Goal: Task Accomplishment & Management: Manage account settings

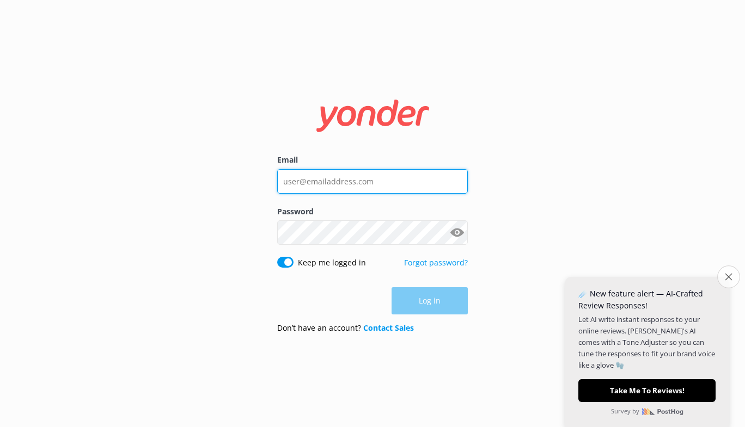
type input "[PERSON_NAME][EMAIL_ADDRESS][DOMAIN_NAME]"
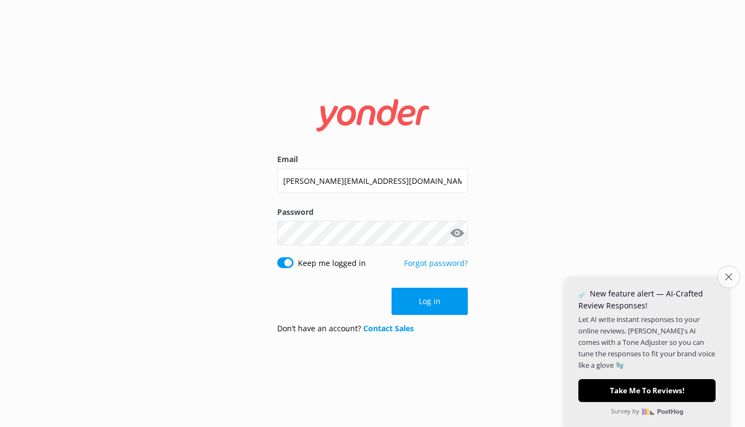
click at [725, 276] on icon "Close survey" at bounding box center [727, 276] width 7 height 7
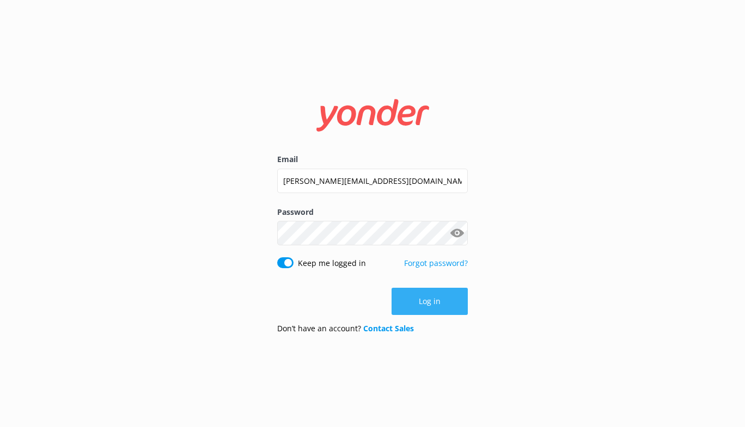
click at [417, 299] on button "Log in" at bounding box center [429, 301] width 76 height 27
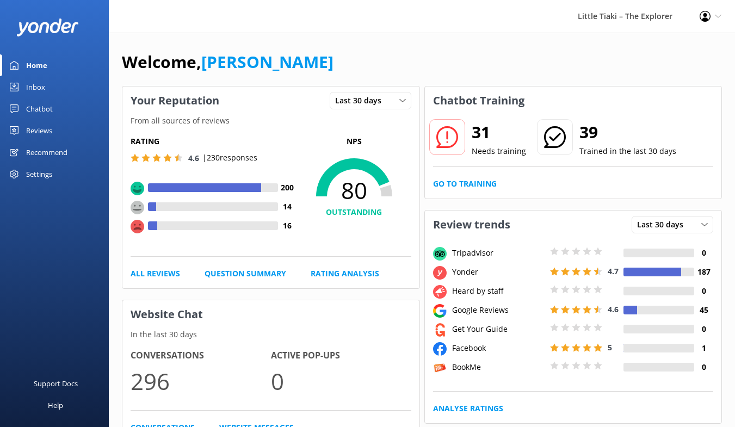
click at [32, 171] on div "Settings" at bounding box center [39, 174] width 26 height 22
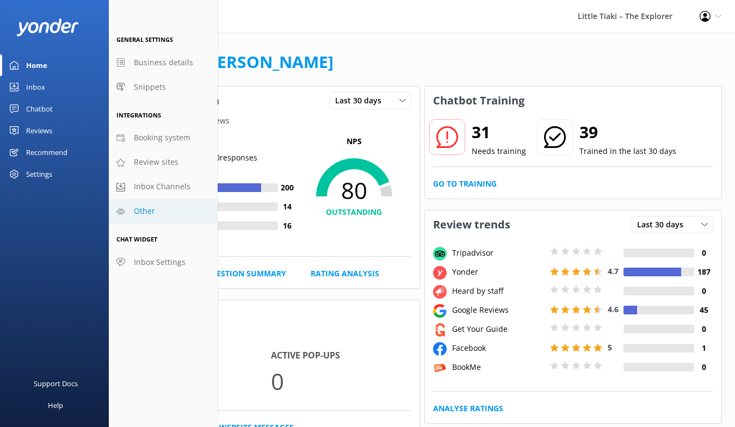
click at [157, 213] on link "Other" at bounding box center [163, 211] width 109 height 24
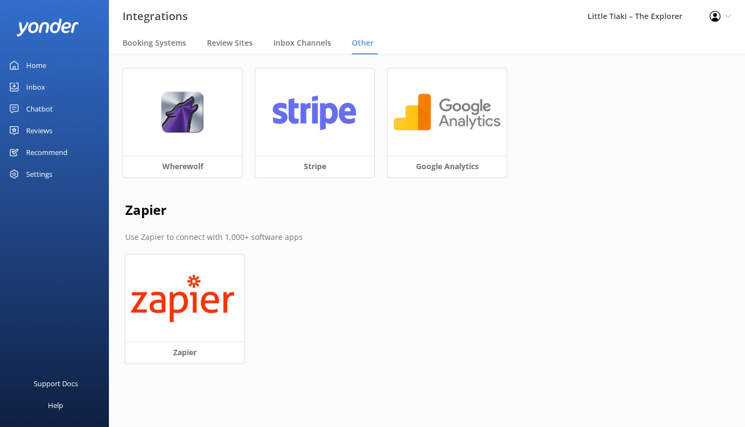
click at [53, 173] on div "Settings" at bounding box center [54, 174] width 109 height 22
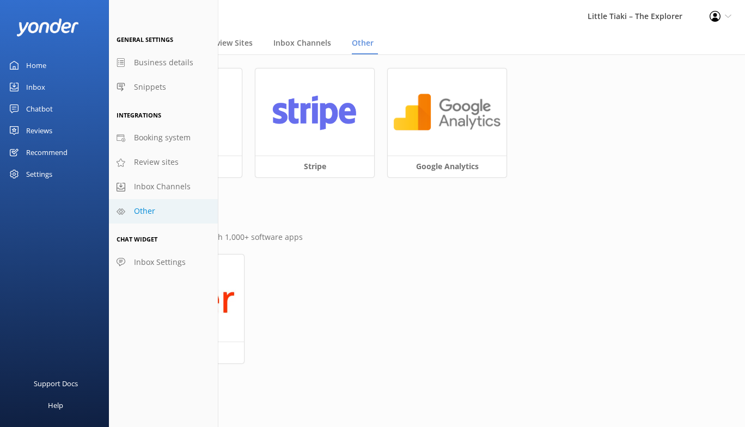
click at [161, 207] on link "Other" at bounding box center [163, 211] width 109 height 24
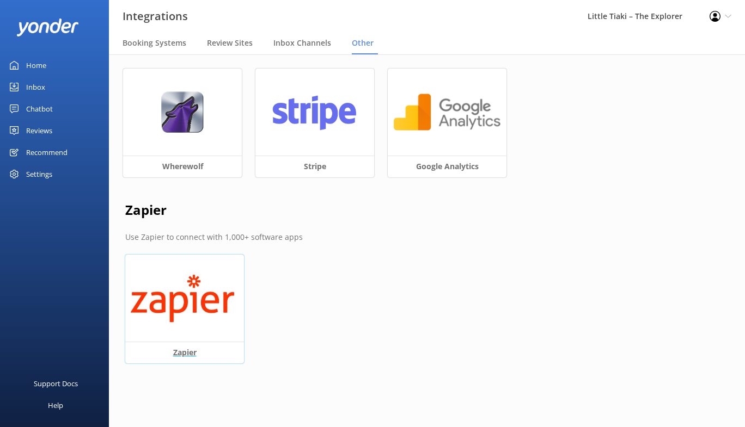
click at [203, 297] on img at bounding box center [185, 298] width 108 height 51
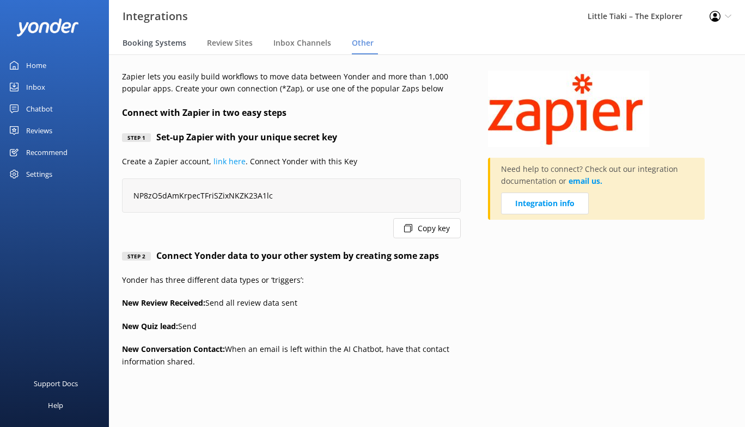
click at [158, 37] on div "Booking Systems" at bounding box center [156, 44] width 68 height 22
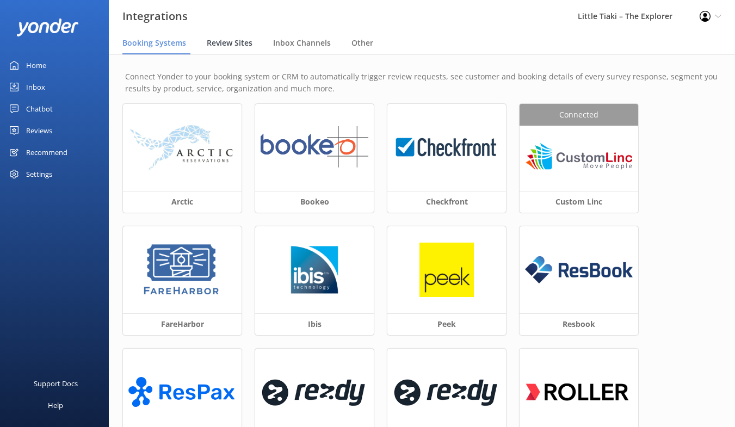
click at [233, 43] on span "Review Sites" at bounding box center [230, 43] width 46 height 11
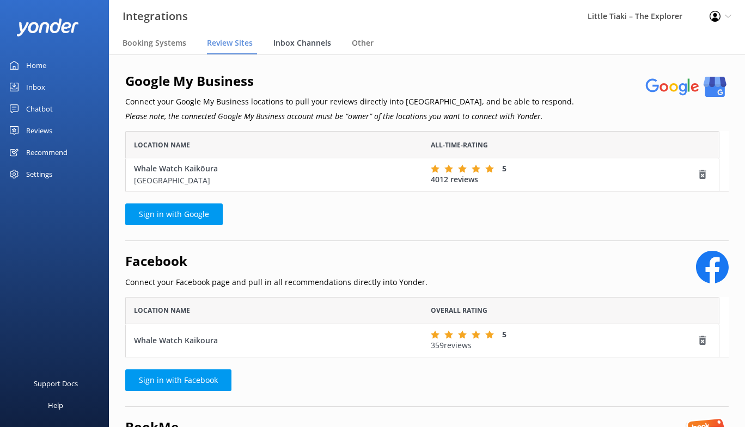
click at [291, 45] on span "Inbox Channels" at bounding box center [302, 43] width 58 height 11
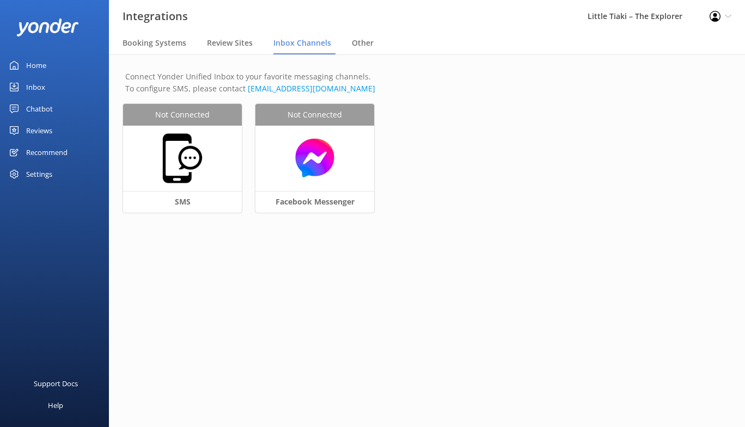
click at [47, 171] on div "Settings" at bounding box center [39, 174] width 26 height 22
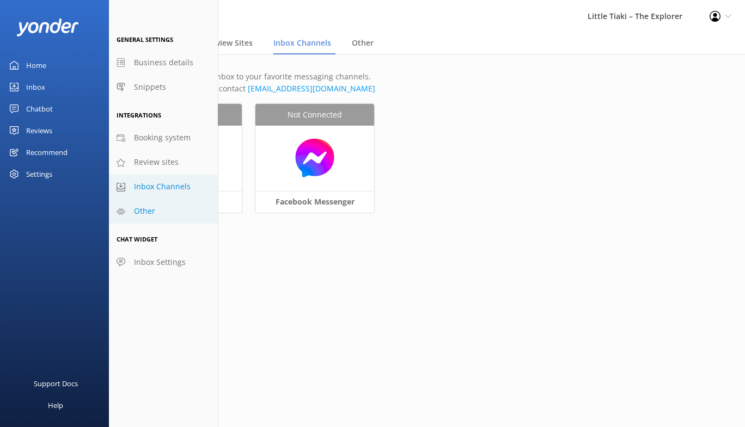
click at [149, 210] on span "Other" at bounding box center [144, 211] width 21 height 12
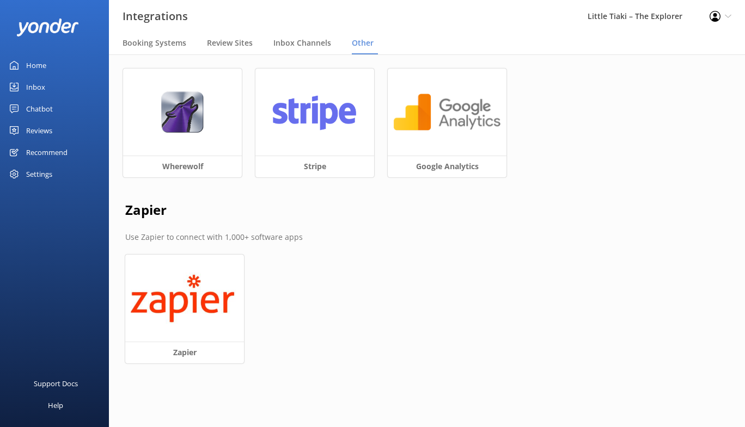
click at [728, 22] on div "Profile Settings Logout" at bounding box center [720, 16] width 49 height 33
click at [238, 47] on span "Review Sites" at bounding box center [230, 43] width 46 height 11
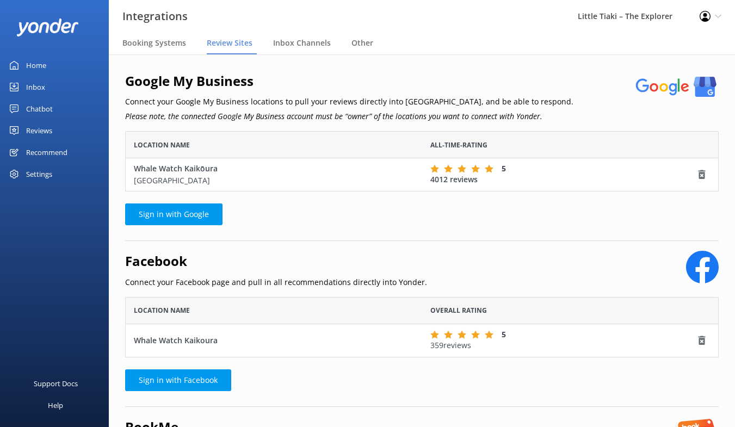
scroll to position [51, 585]
click at [307, 46] on span "Inbox Channels" at bounding box center [302, 43] width 58 height 11
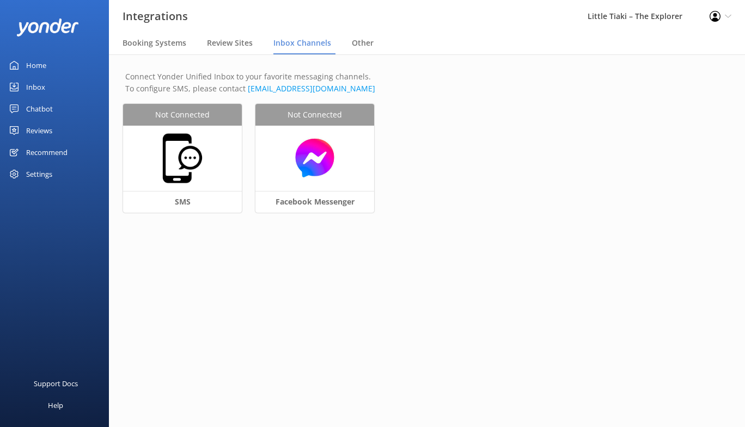
click at [343, 48] on nav "Booking Systems Review Sites Inbox Channels Other" at bounding box center [427, 44] width 636 height 22
click at [369, 48] on span "Other" at bounding box center [363, 43] width 22 height 11
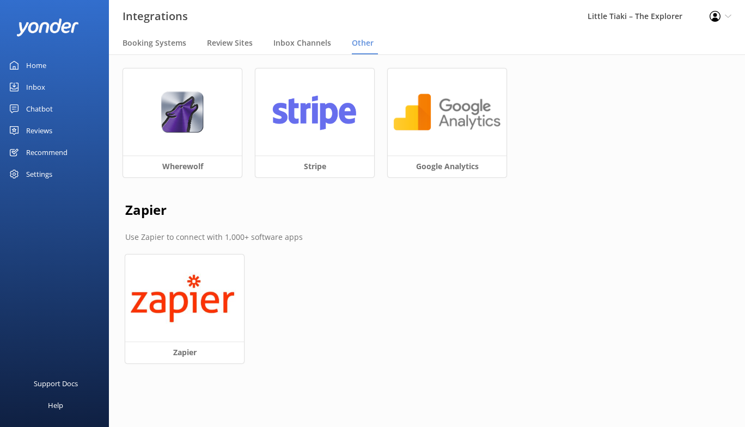
click at [717, 20] on use at bounding box center [714, 16] width 11 height 11
click at [716, 20] on use at bounding box center [714, 16] width 11 height 11
click at [683, 46] on link "Profile Settings" at bounding box center [690, 47] width 109 height 27
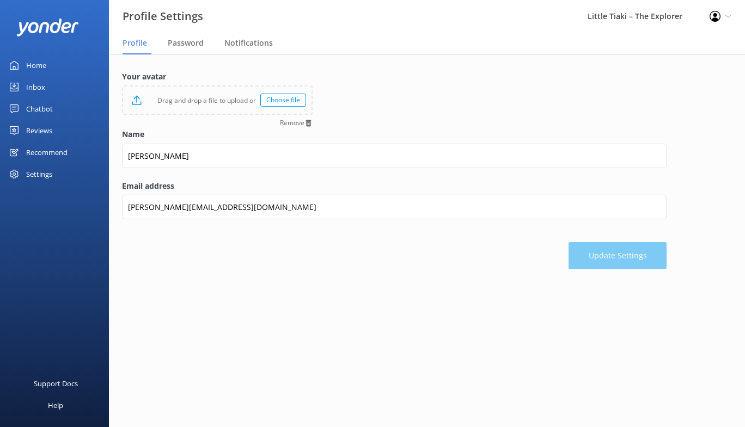
click at [48, 65] on link "Home" at bounding box center [54, 65] width 109 height 22
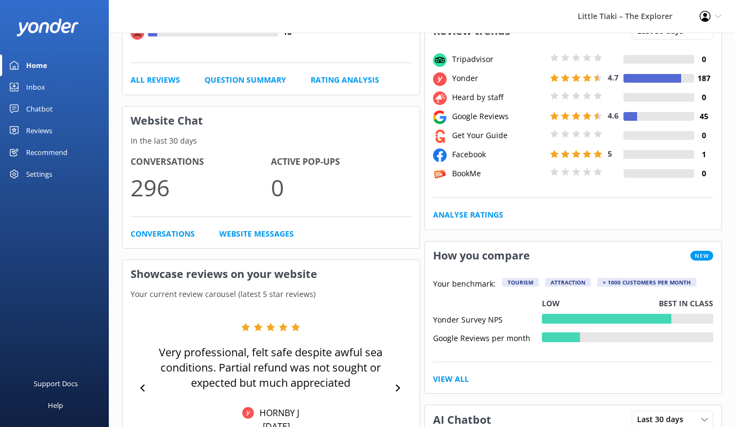
scroll to position [194, 0]
click at [32, 130] on div "Reviews" at bounding box center [39, 131] width 26 height 22
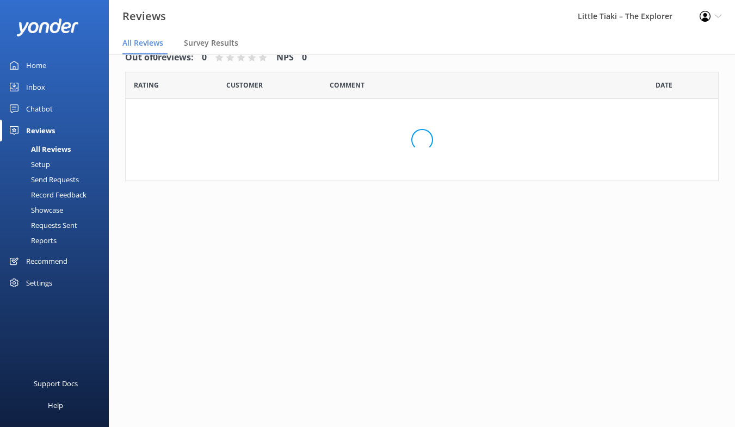
scroll to position [22, 0]
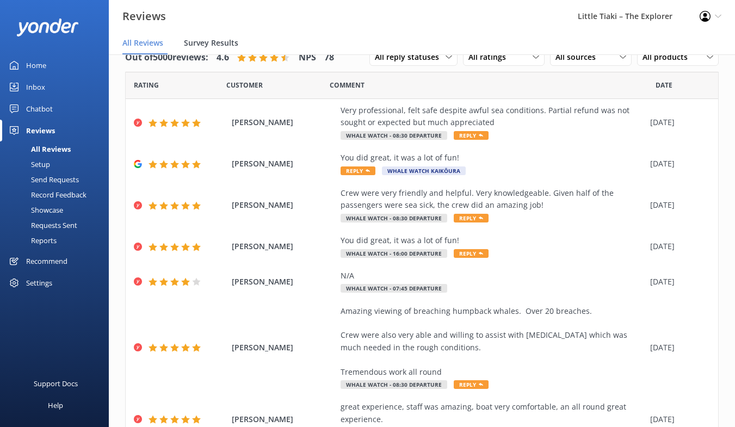
click at [213, 39] on span "Survey Results" at bounding box center [211, 43] width 54 height 11
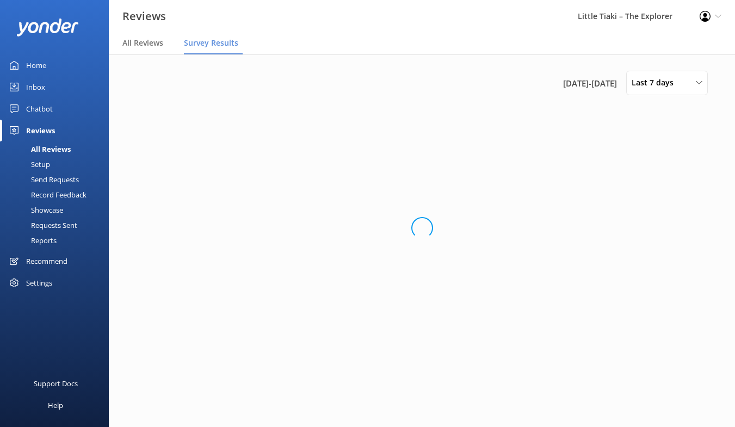
scroll to position [0, 0]
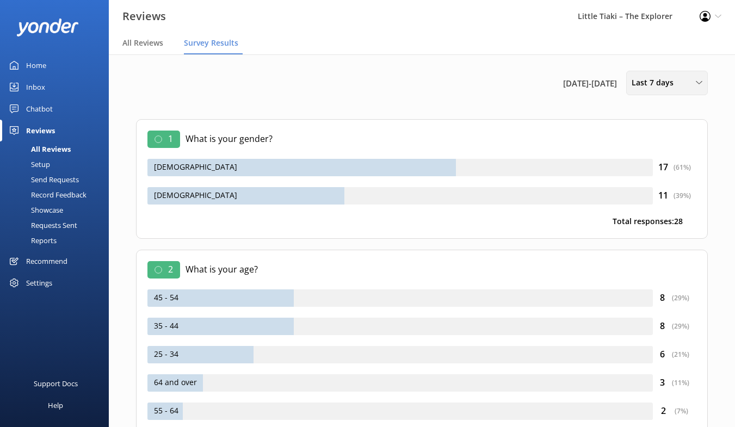
click at [676, 85] on span "Last 7 days" at bounding box center [656, 83] width 48 height 12
click at [659, 173] on div "Last 180 days" at bounding box center [653, 174] width 42 height 11
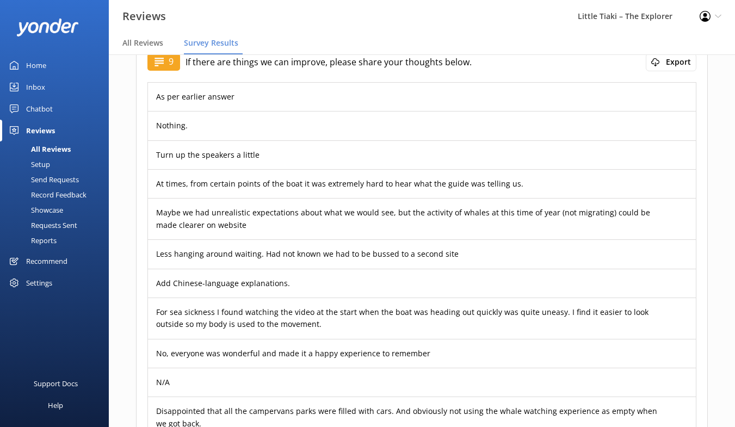
scroll to position [2222, 0]
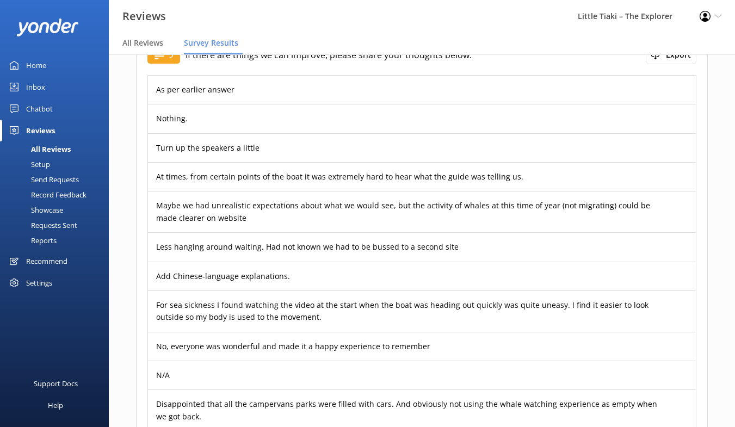
click at [47, 280] on div "Settings" at bounding box center [39, 283] width 26 height 22
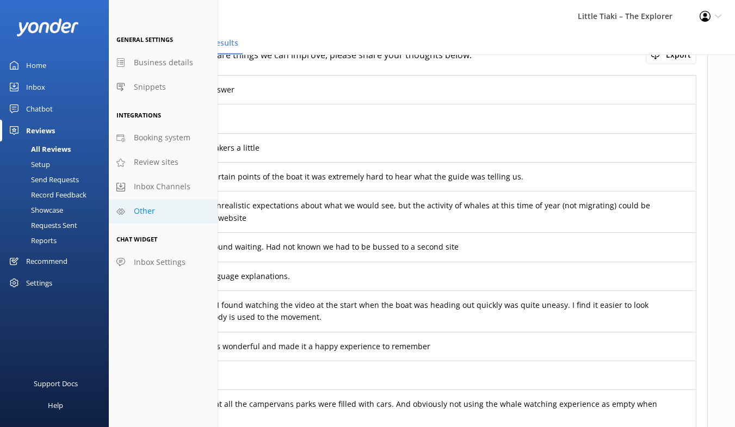
click at [134, 215] on span "Other" at bounding box center [144, 211] width 21 height 12
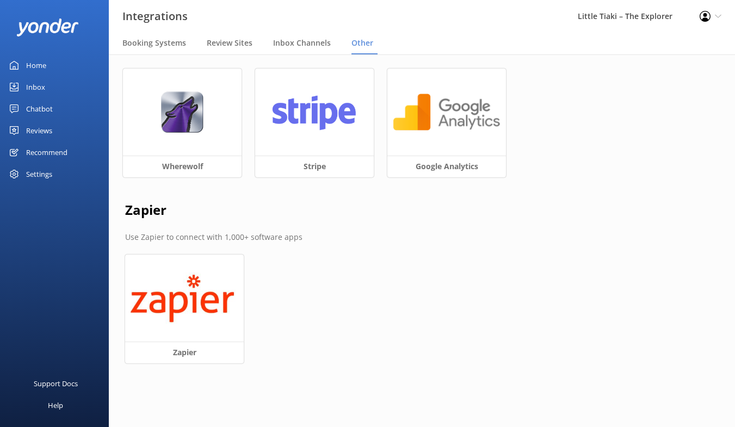
scroll to position [0, 0]
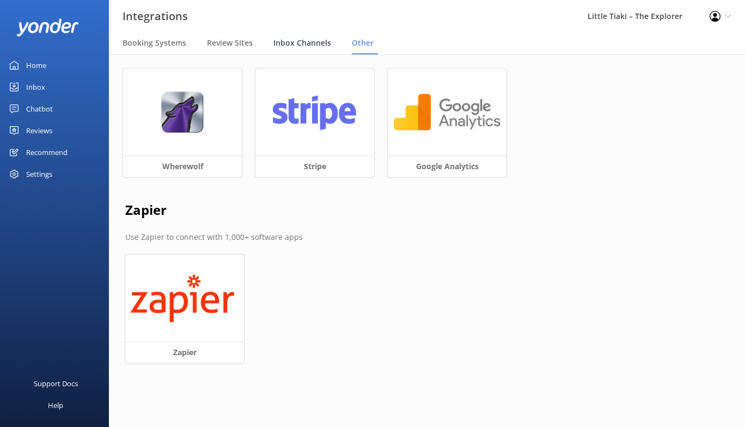
click at [281, 44] on span "Inbox Channels" at bounding box center [302, 43] width 58 height 11
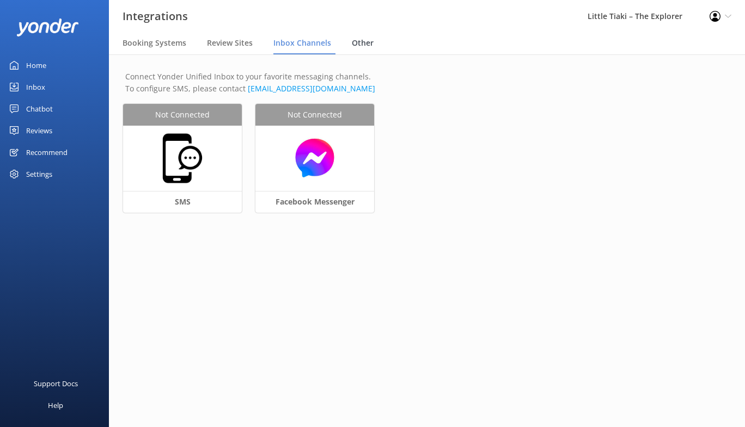
click at [359, 47] on span "Other" at bounding box center [363, 43] width 22 height 11
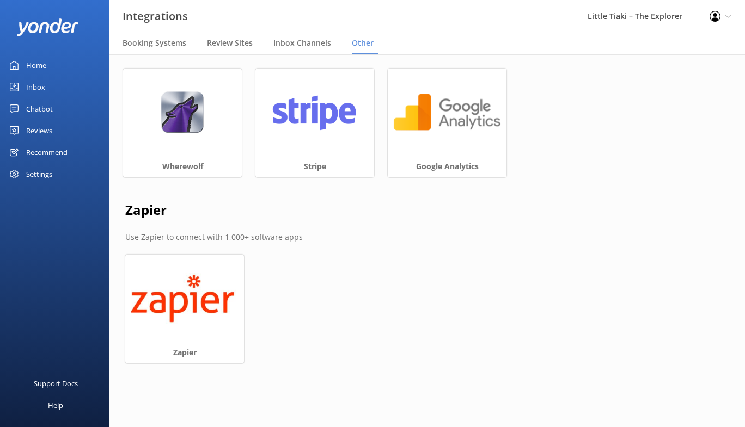
click at [48, 130] on div "Reviews" at bounding box center [39, 131] width 26 height 22
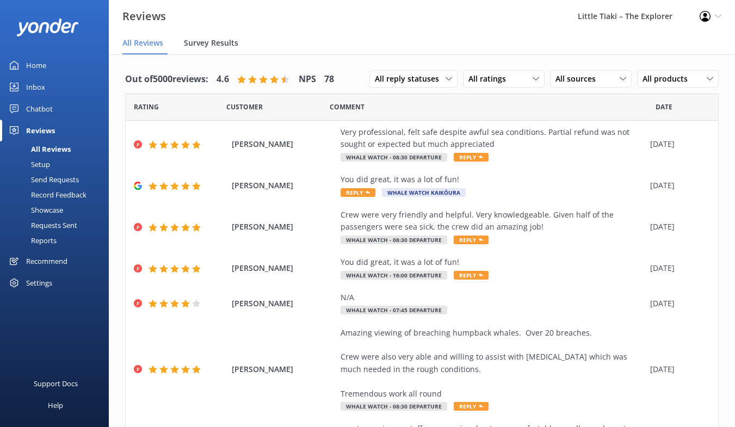
click at [222, 44] on span "Survey Results" at bounding box center [211, 43] width 54 height 11
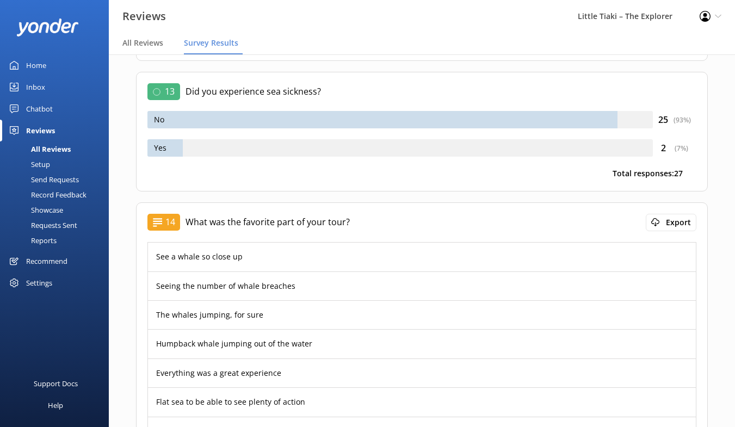
scroll to position [2663, 0]
click at [50, 285] on div "Settings" at bounding box center [39, 283] width 26 height 22
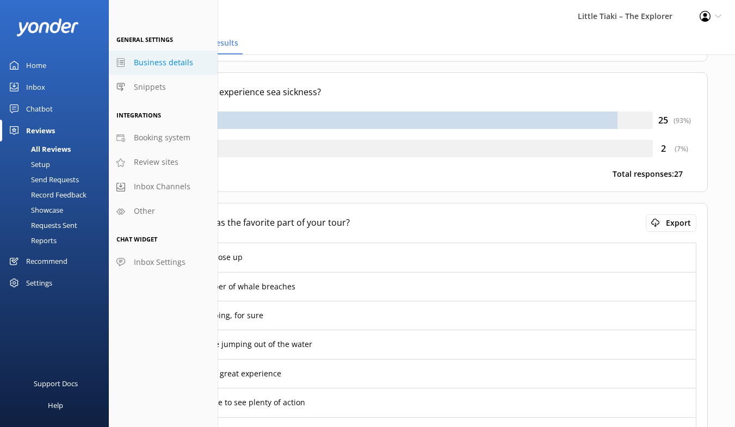
click at [181, 65] on span "Business details" at bounding box center [163, 63] width 59 height 12
select select "Pacific/[GEOGRAPHIC_DATA]"
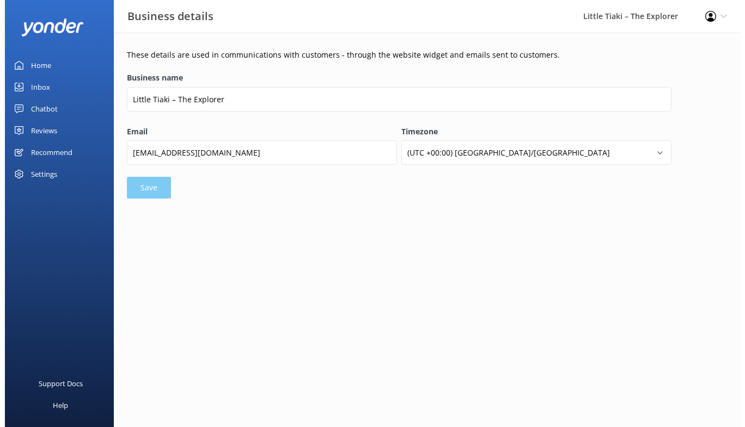
scroll to position [0, 0]
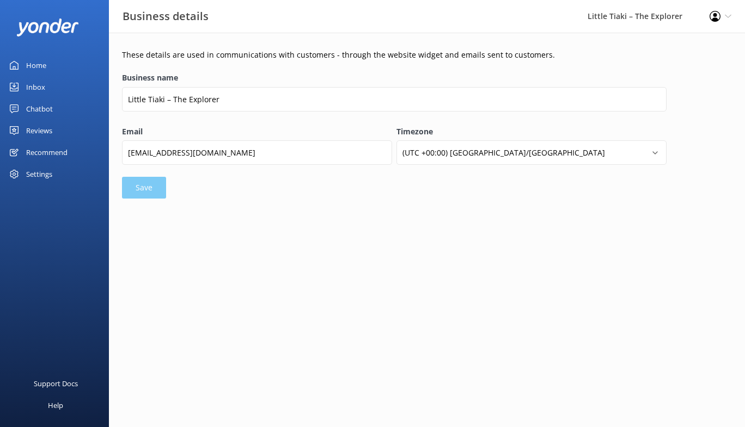
click at [44, 173] on div "Settings" at bounding box center [39, 174] width 26 height 22
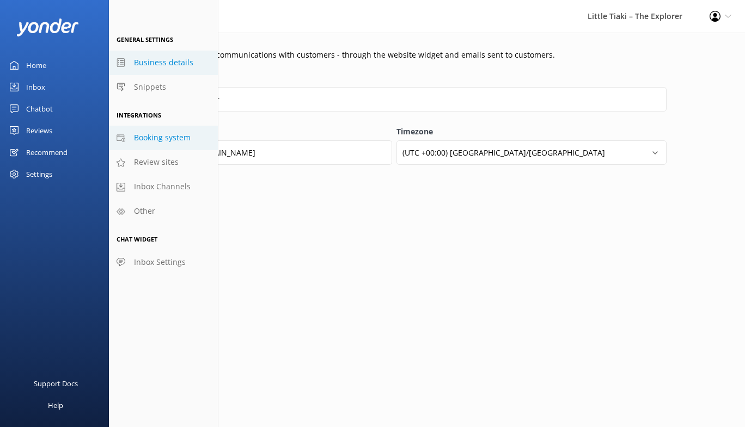
click at [197, 142] on link "Booking system" at bounding box center [163, 138] width 109 height 24
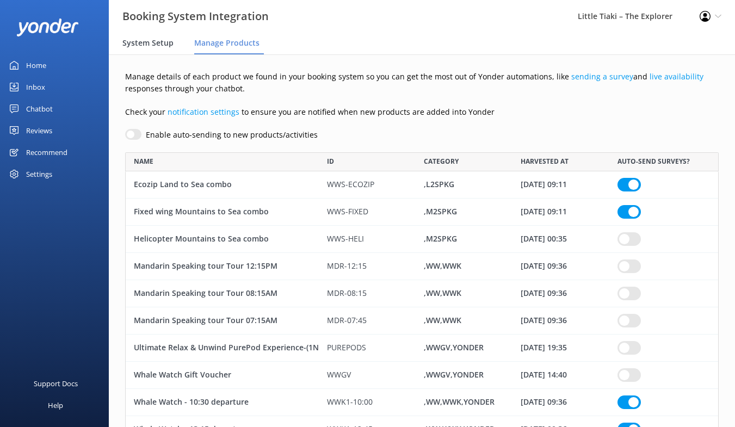
click at [128, 46] on span "System Setup" at bounding box center [147, 43] width 51 height 11
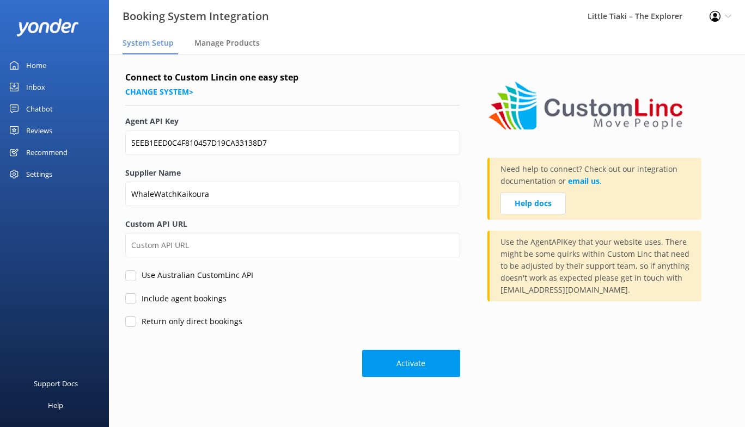
click at [40, 171] on div "Settings" at bounding box center [39, 174] width 26 height 22
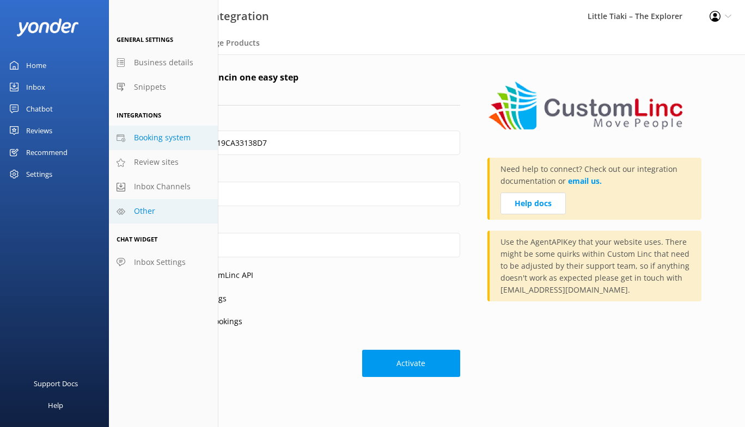
click at [164, 214] on link "Other" at bounding box center [163, 211] width 109 height 24
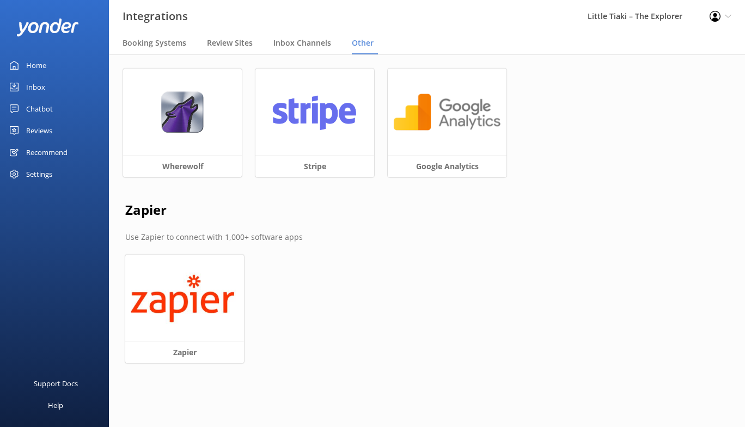
click at [39, 131] on div "Reviews" at bounding box center [39, 131] width 26 height 22
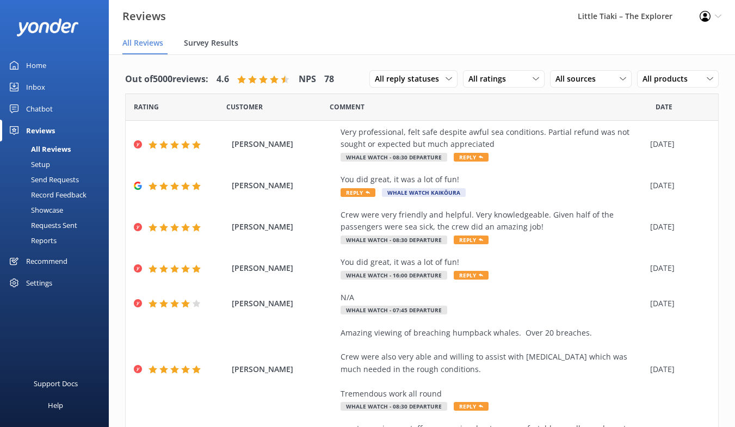
click at [222, 44] on span "Survey Results" at bounding box center [211, 43] width 54 height 11
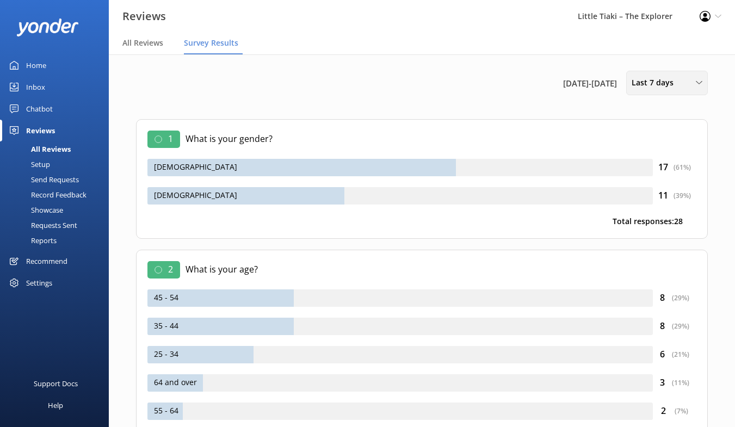
click at [684, 79] on div "Last 7 days" at bounding box center [667, 83] width 76 height 12
click at [647, 180] on div "Last 180 days" at bounding box center [653, 174] width 42 height 11
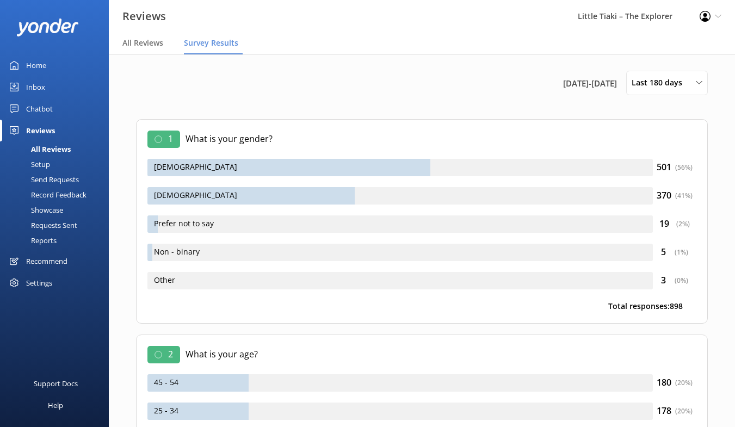
click at [57, 281] on div "Settings" at bounding box center [54, 283] width 109 height 22
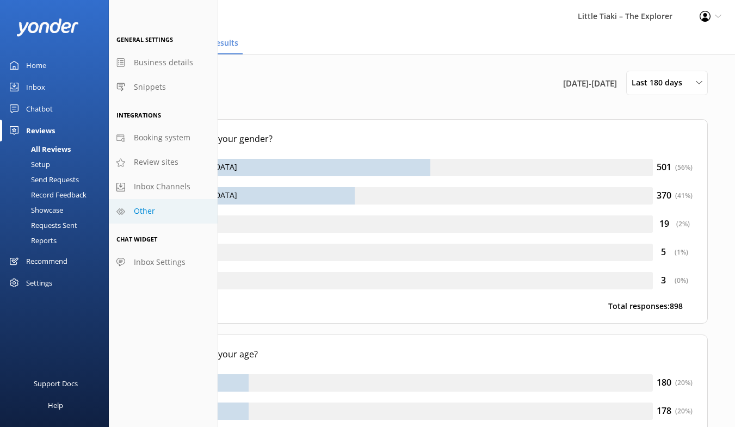
click at [167, 209] on link "Other" at bounding box center [163, 211] width 109 height 24
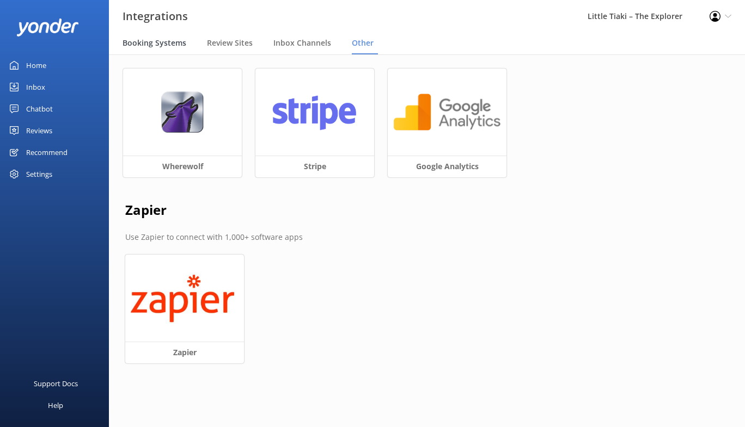
click at [149, 38] on span "Booking Systems" at bounding box center [154, 43] width 64 height 11
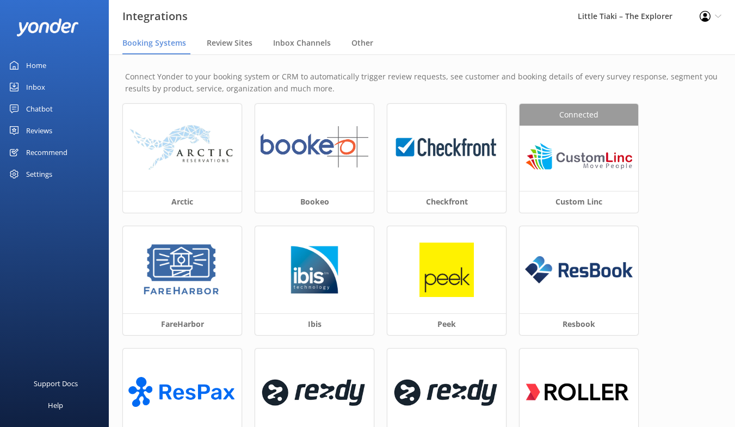
click at [344, 53] on nav "Booking Systems Review Sites Inbox Channels Other" at bounding box center [422, 44] width 626 height 22
click at [367, 46] on span "Other" at bounding box center [363, 43] width 22 height 11
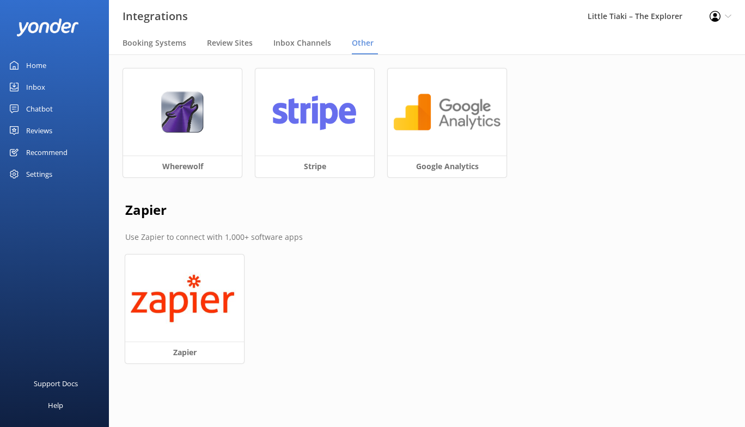
click at [53, 174] on div "Settings" at bounding box center [54, 174] width 109 height 22
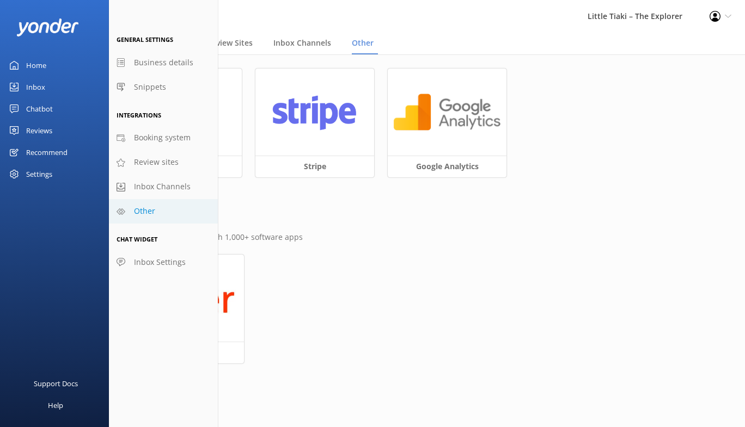
click at [171, 212] on link "Other" at bounding box center [163, 211] width 109 height 24
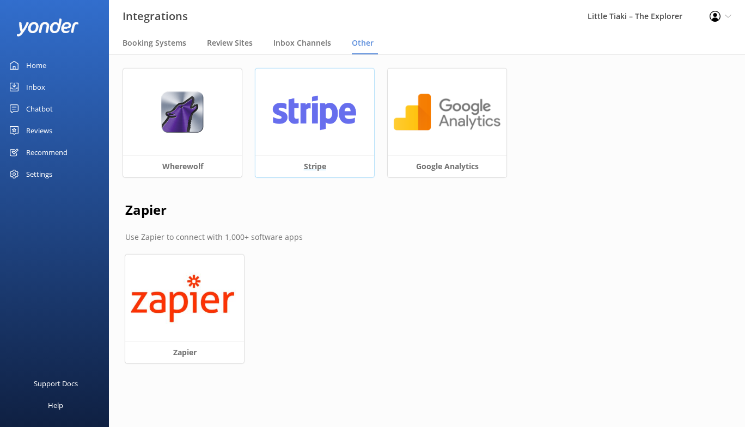
click at [325, 138] on div at bounding box center [314, 112] width 119 height 87
click at [152, 46] on span "Booking Systems" at bounding box center [154, 43] width 64 height 11
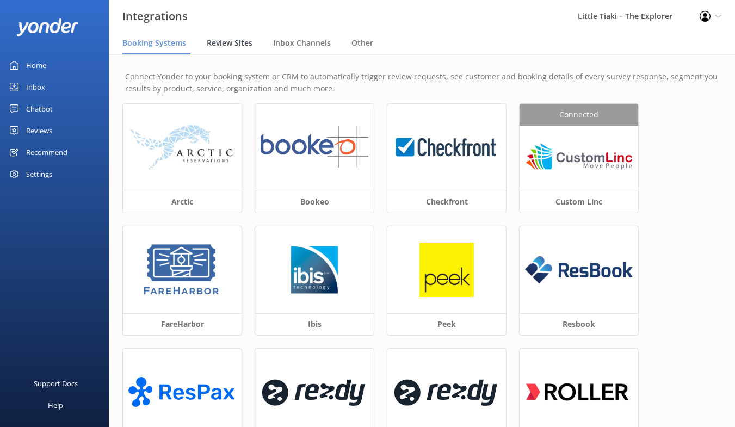
click at [235, 46] on span "Review Sites" at bounding box center [230, 43] width 46 height 11
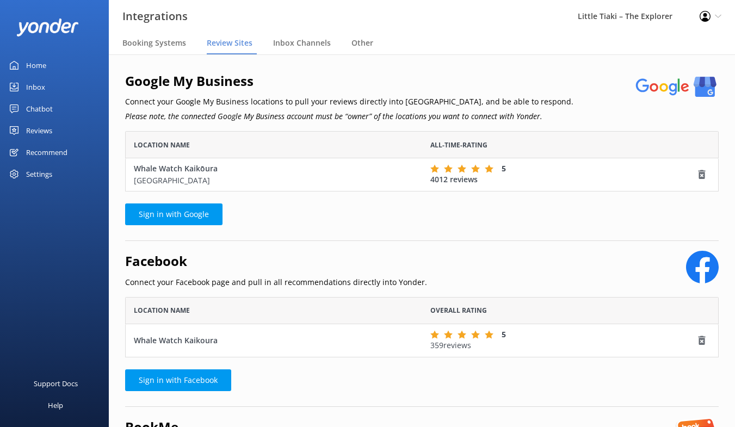
scroll to position [51, 585]
click at [306, 45] on span "Inbox Channels" at bounding box center [302, 43] width 58 height 11
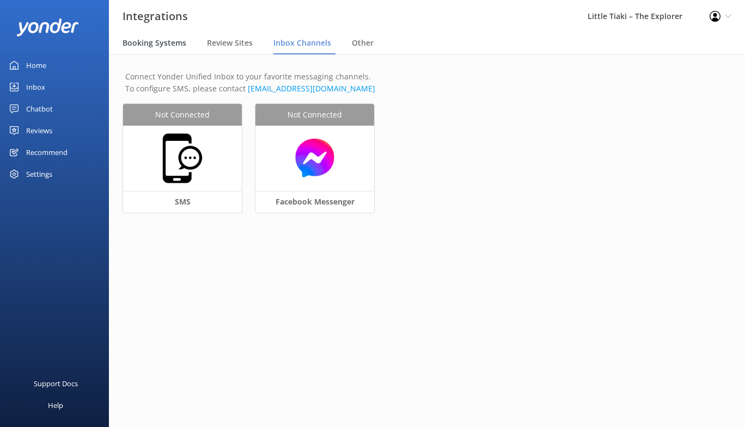
click at [144, 48] on span "Booking Systems" at bounding box center [154, 43] width 64 height 11
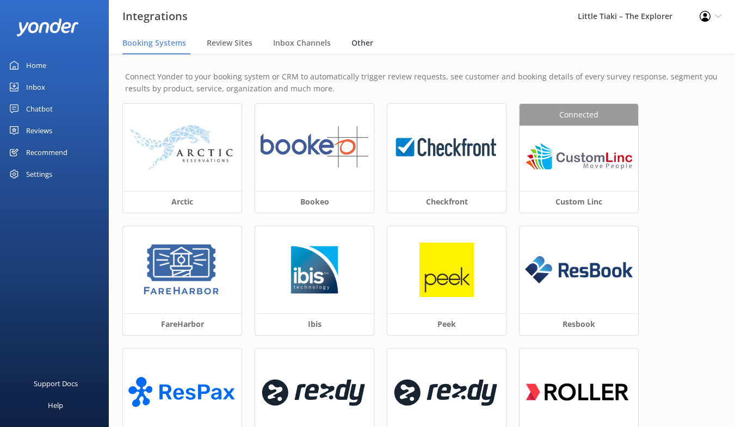
click at [373, 44] on div "Other" at bounding box center [365, 44] width 26 height 22
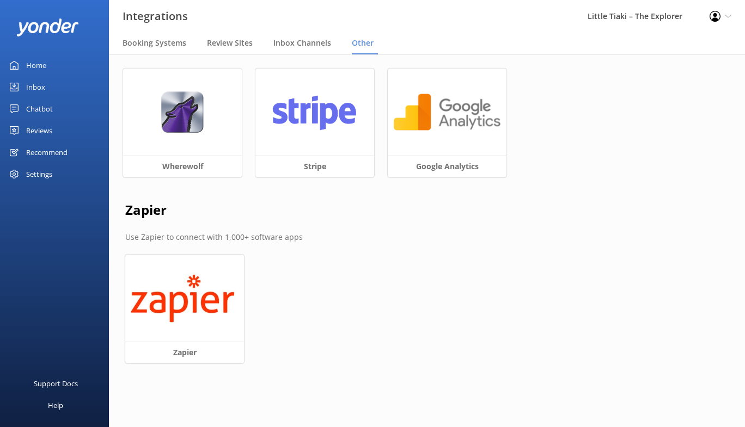
click at [727, 20] on div "Profile Settings Logout" at bounding box center [720, 16] width 49 height 33
click at [688, 44] on link "Profile Settings" at bounding box center [690, 47] width 109 height 27
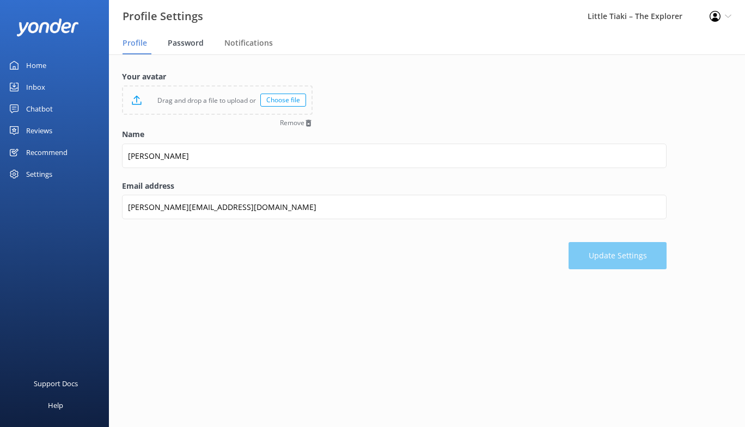
click at [194, 47] on span "Password" at bounding box center [186, 43] width 36 height 11
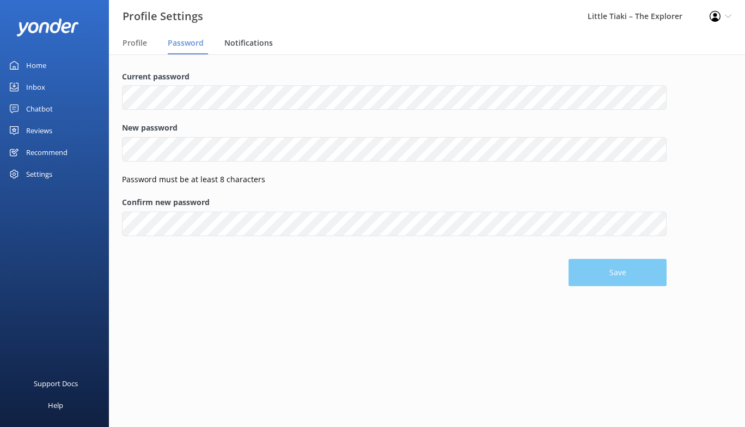
click at [251, 45] on span "Notifications" at bounding box center [248, 43] width 48 height 11
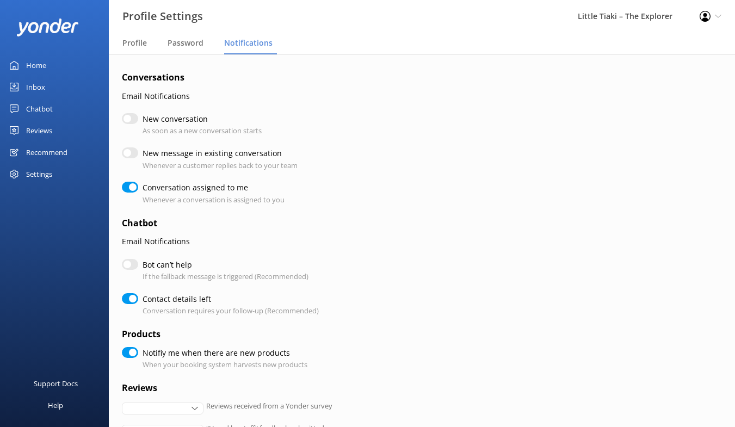
checkbox input "true"
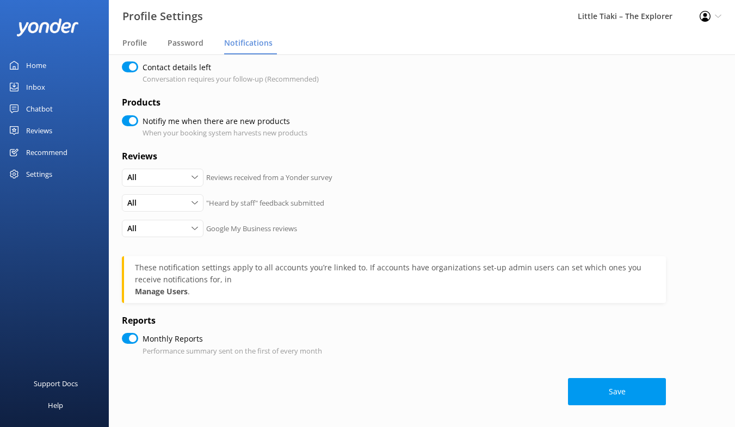
scroll to position [0, 0]
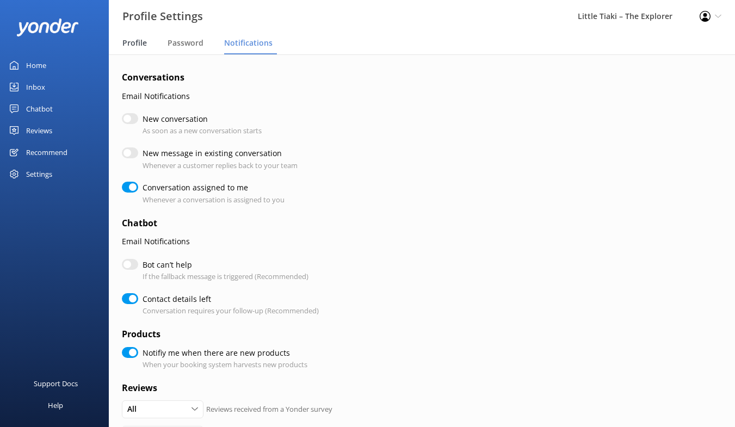
click at [137, 37] on div "Profile" at bounding box center [136, 44] width 29 height 22
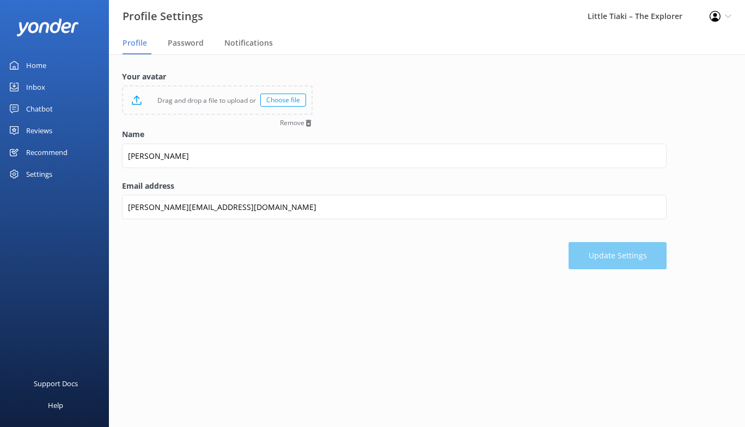
click at [30, 175] on div "Settings" at bounding box center [39, 174] width 26 height 22
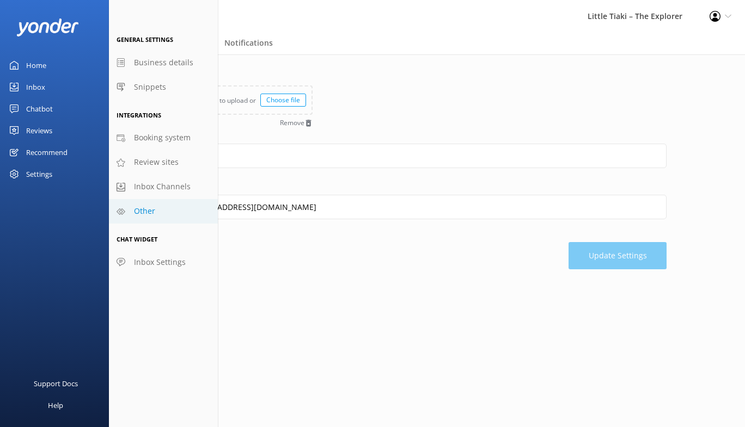
click at [131, 216] on link "Other" at bounding box center [163, 211] width 109 height 24
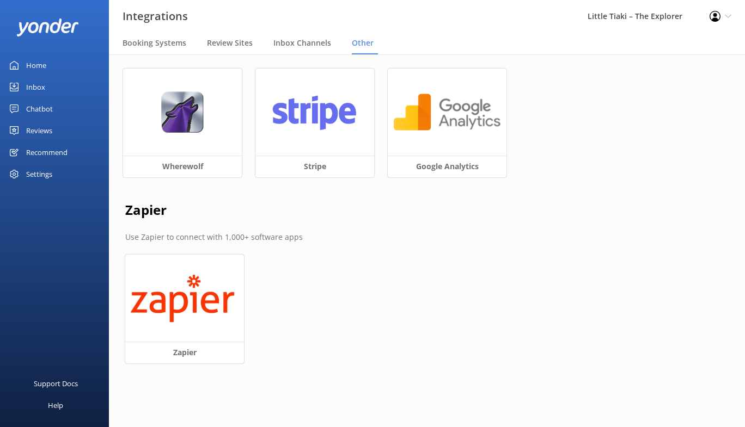
click at [723, 21] on div "Profile Settings Logout" at bounding box center [720, 16] width 49 height 33
click at [630, 150] on div "Wherewolf Stripe Google Analytics" at bounding box center [426, 130] width 607 height 122
click at [236, 42] on span "Review Sites" at bounding box center [230, 43] width 46 height 11
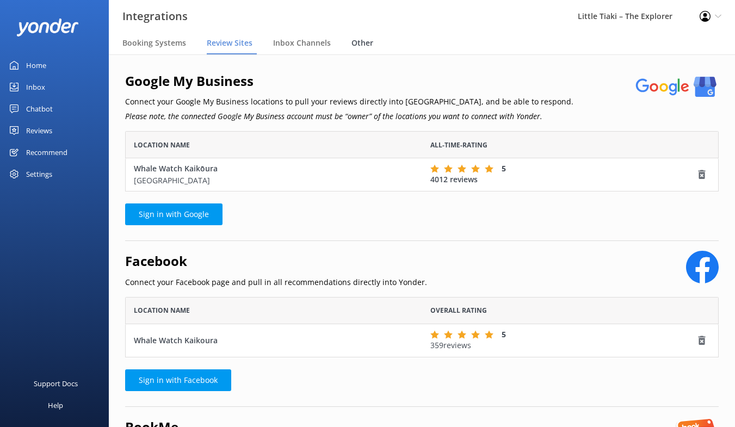
click at [355, 44] on span "Other" at bounding box center [363, 43] width 22 height 11
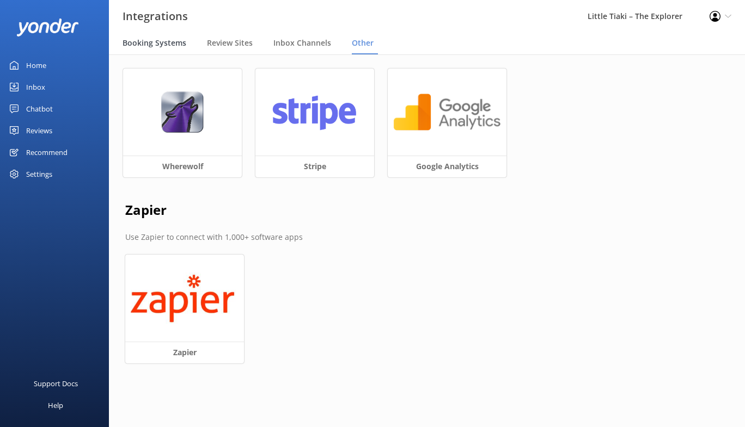
click at [169, 52] on div "Booking Systems" at bounding box center [156, 44] width 68 height 22
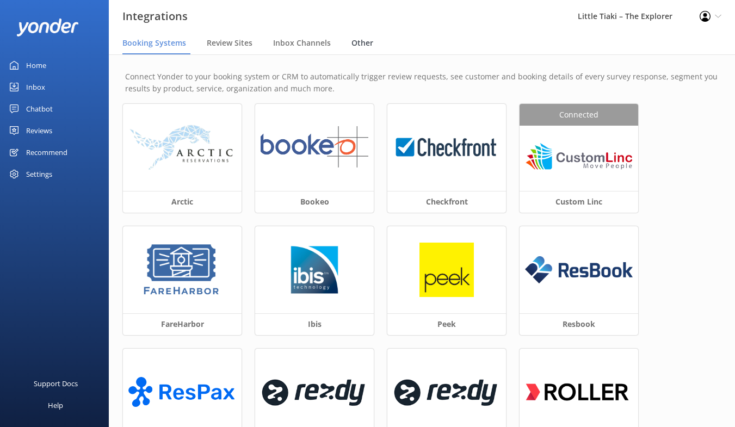
click at [360, 53] on div "Other" at bounding box center [365, 44] width 26 height 22
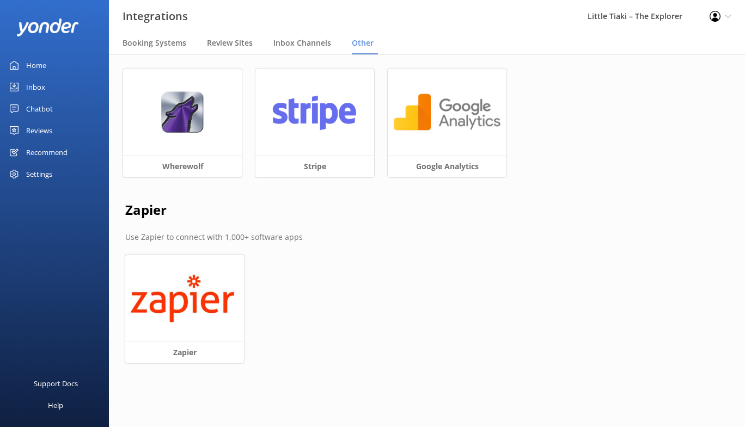
click at [43, 174] on div "Settings" at bounding box center [39, 174] width 26 height 22
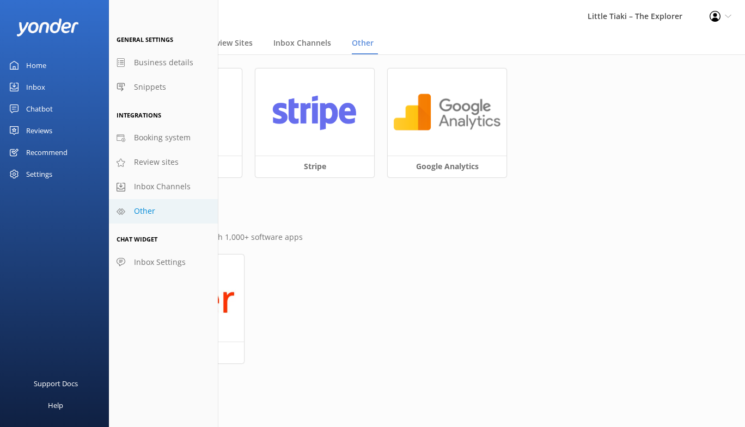
click at [156, 209] on link "Other" at bounding box center [163, 211] width 109 height 24
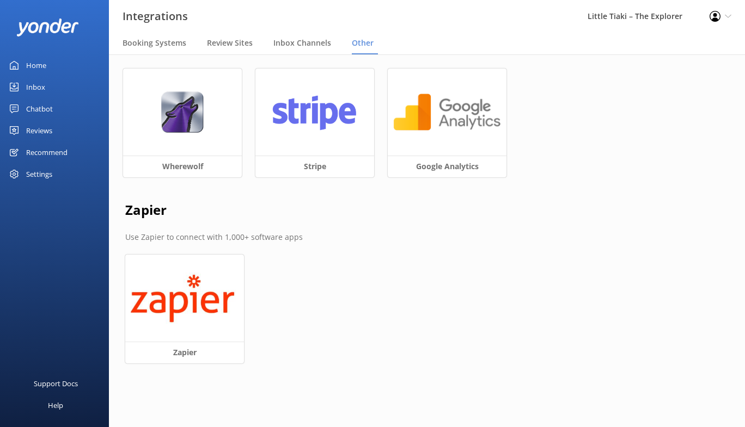
click at [23, 24] on img at bounding box center [47, 28] width 63 height 18
click at [733, 17] on div "Profile Settings Logout" at bounding box center [720, 16] width 49 height 33
click at [721, 17] on div "Profile Settings Logout" at bounding box center [720, 16] width 49 height 33
click at [661, 93] on div "Wherewolf Stripe Google Analytics" at bounding box center [426, 130] width 607 height 122
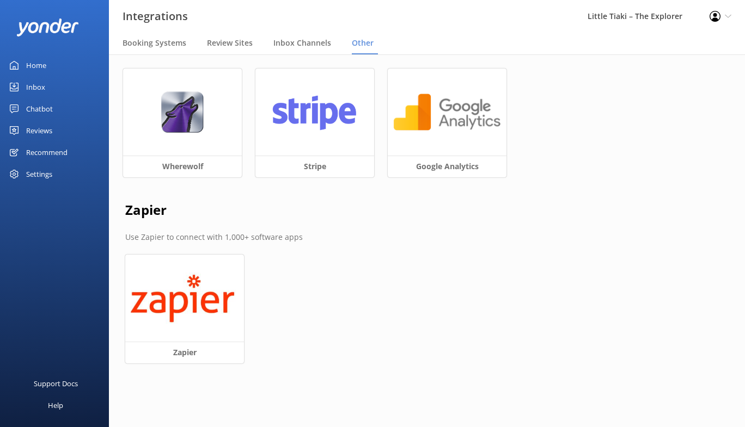
click at [719, 20] on icon at bounding box center [714, 16] width 11 height 11
click at [669, 71] on link "Logout" at bounding box center [690, 74] width 109 height 27
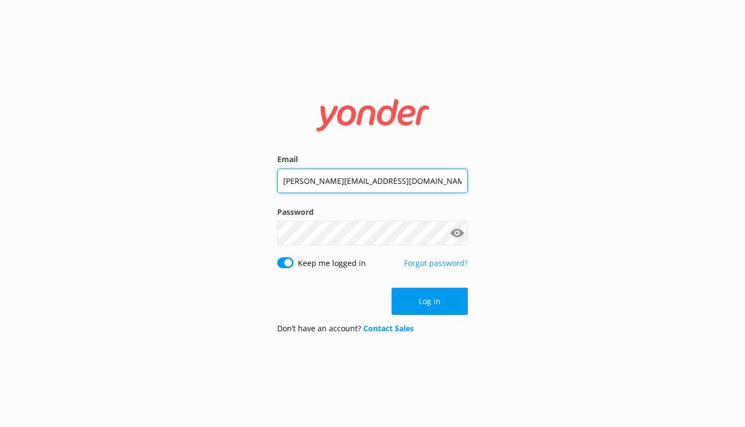
click at [423, 188] on input "[PERSON_NAME][EMAIL_ADDRESS][DOMAIN_NAME]" at bounding box center [372, 181] width 190 height 24
type input "[EMAIL_ADDRESS][DOMAIN_NAME]"
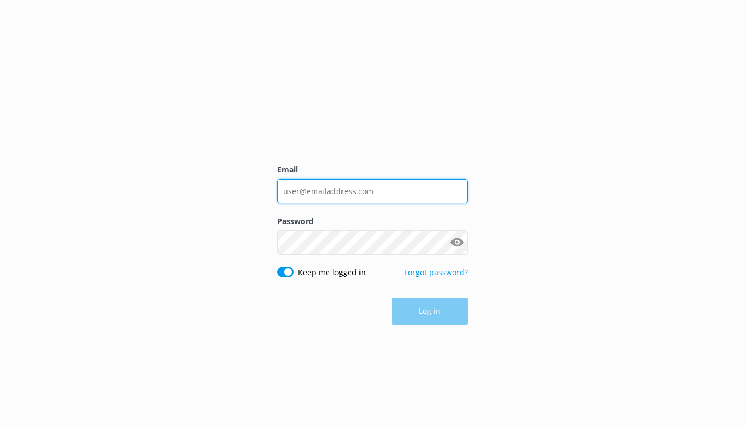
type input "[PERSON_NAME][EMAIL_ADDRESS][DOMAIN_NAME]"
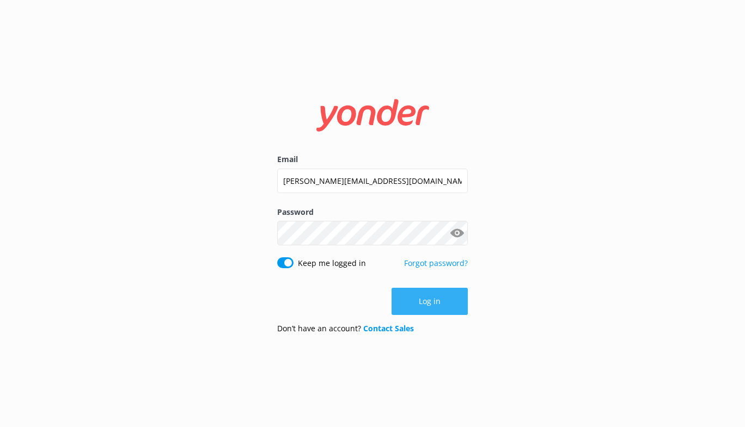
click at [429, 305] on button "Log in" at bounding box center [429, 301] width 76 height 27
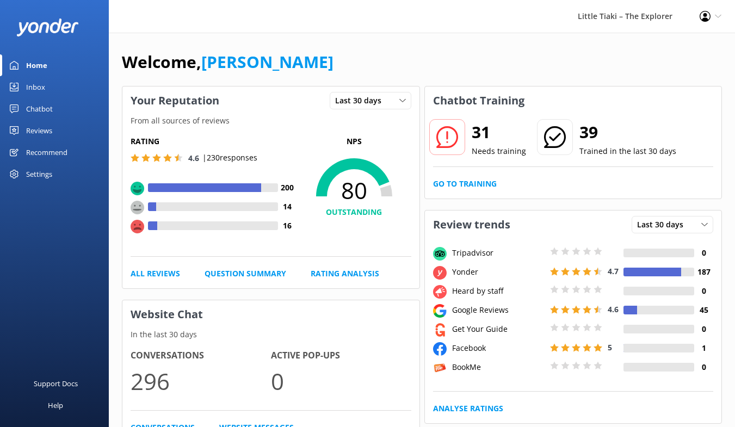
click at [43, 179] on div "Settings" at bounding box center [39, 174] width 26 height 22
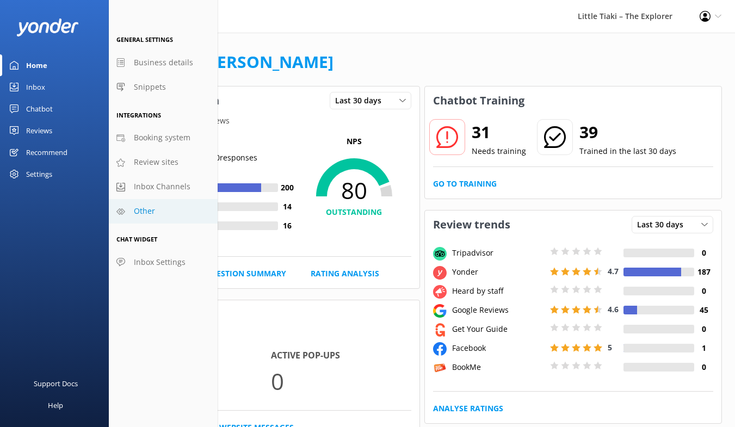
click at [171, 210] on link "Other" at bounding box center [163, 211] width 109 height 24
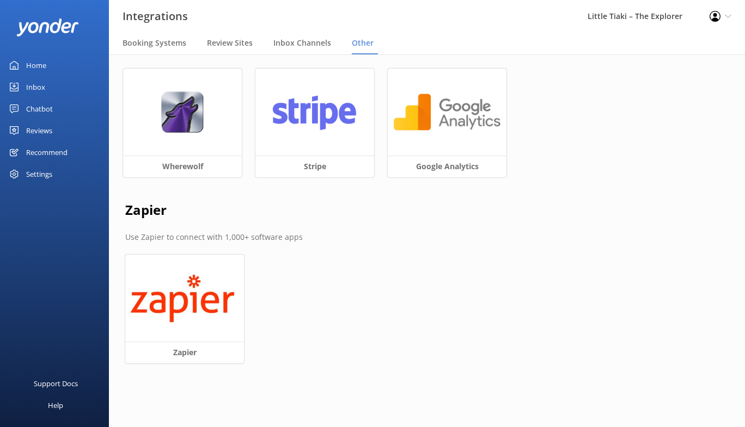
click at [723, 17] on div "Profile Settings Logout" at bounding box center [720, 16] width 49 height 33
click at [55, 169] on div "Settings" at bounding box center [54, 174] width 109 height 22
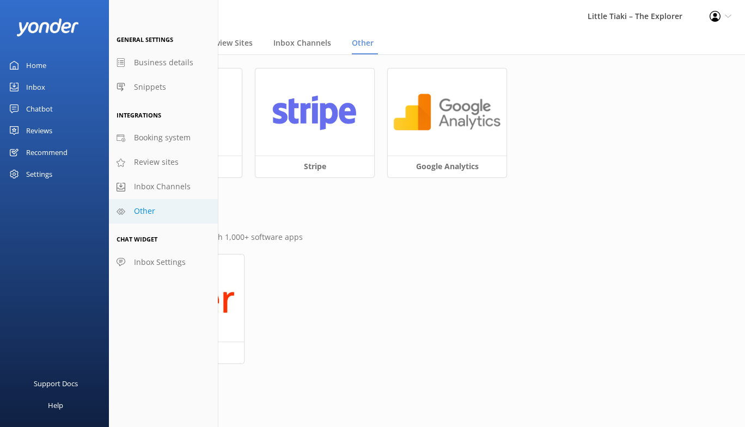
click at [150, 204] on link "Other" at bounding box center [163, 211] width 109 height 24
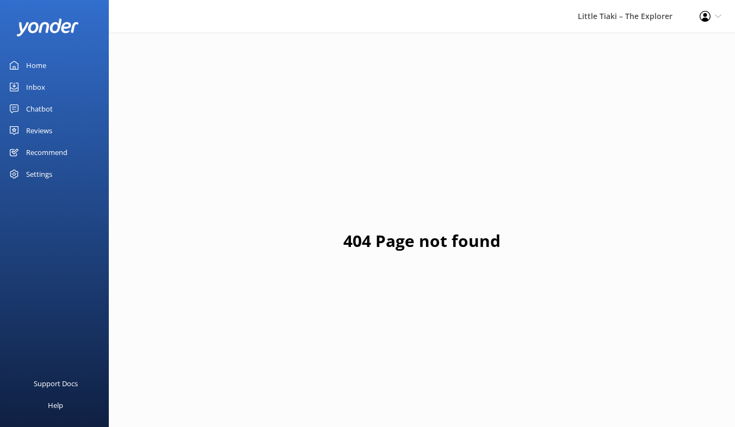
click at [698, 14] on div "Profile Settings Logout" at bounding box center [710, 16] width 49 height 33
click at [56, 175] on div "Settings" at bounding box center [54, 174] width 109 height 22
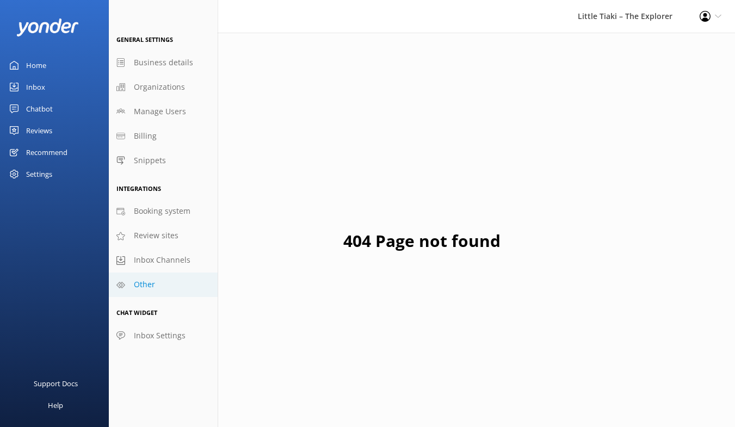
click at [168, 288] on link "Other" at bounding box center [163, 285] width 109 height 24
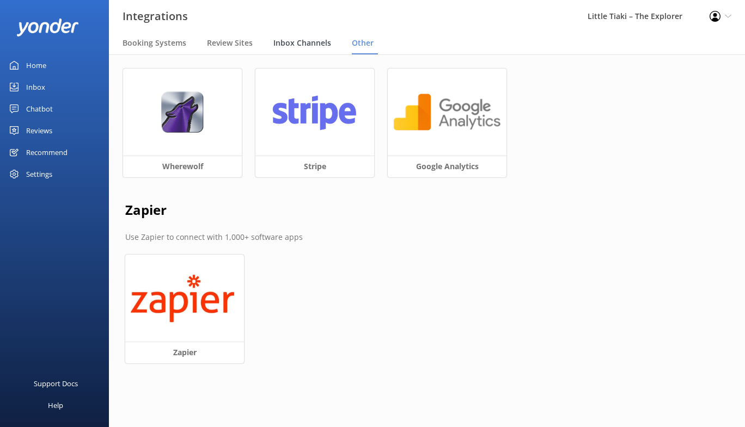
click at [303, 45] on span "Inbox Channels" at bounding box center [302, 43] width 58 height 11
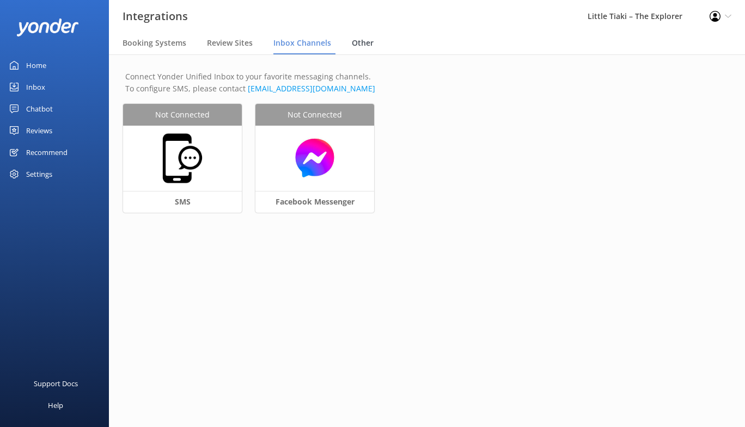
click at [360, 42] on span "Other" at bounding box center [363, 43] width 22 height 11
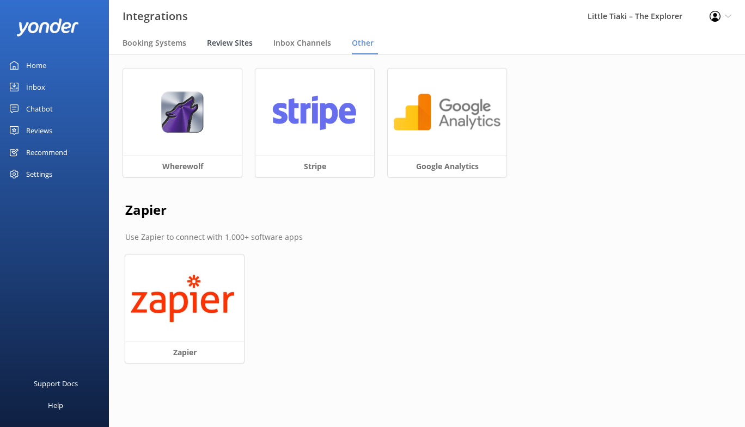
click at [232, 40] on span "Review Sites" at bounding box center [230, 43] width 46 height 11
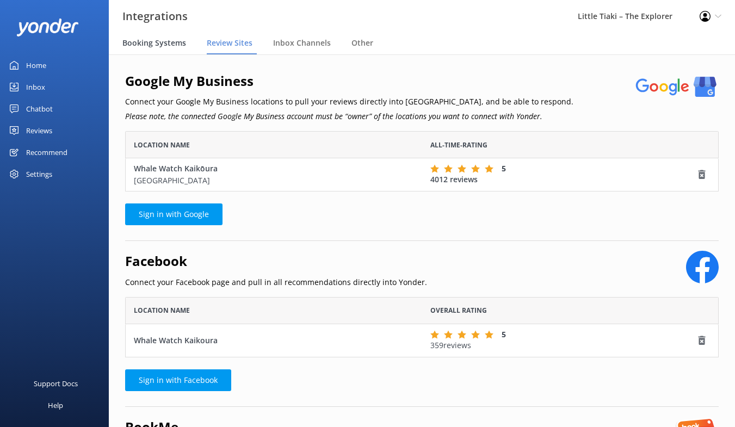
scroll to position [51, 585]
click at [151, 38] on span "Booking Systems" at bounding box center [154, 43] width 64 height 11
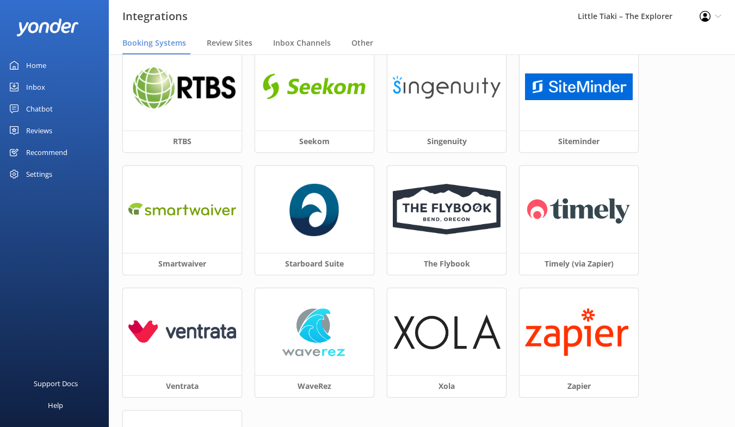
scroll to position [502, 0]
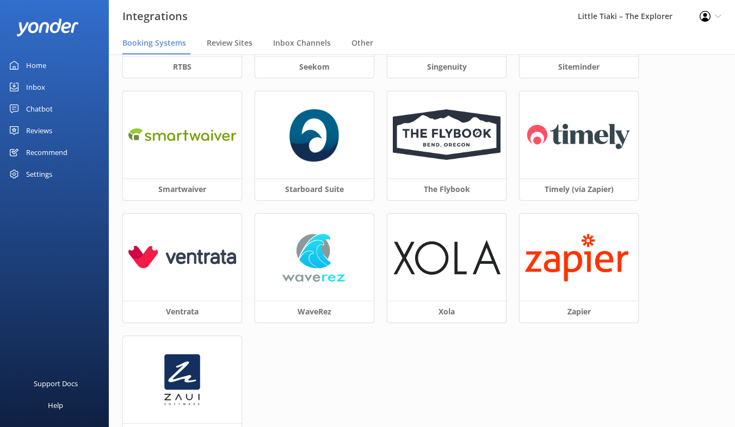
click at [43, 175] on div "Settings" at bounding box center [39, 174] width 26 height 22
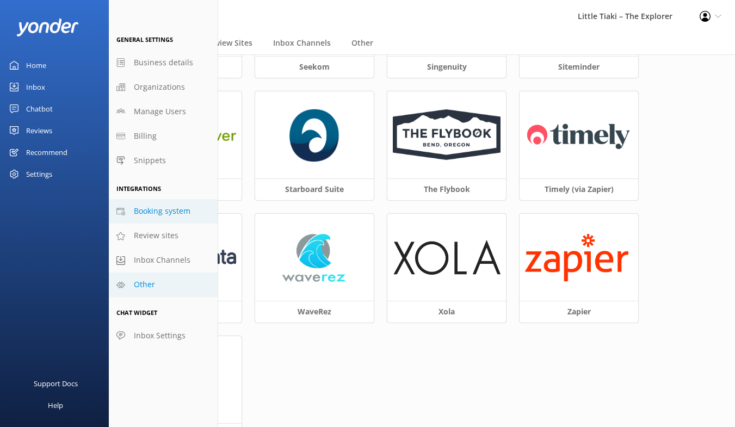
click at [173, 286] on link "Other" at bounding box center [163, 285] width 109 height 24
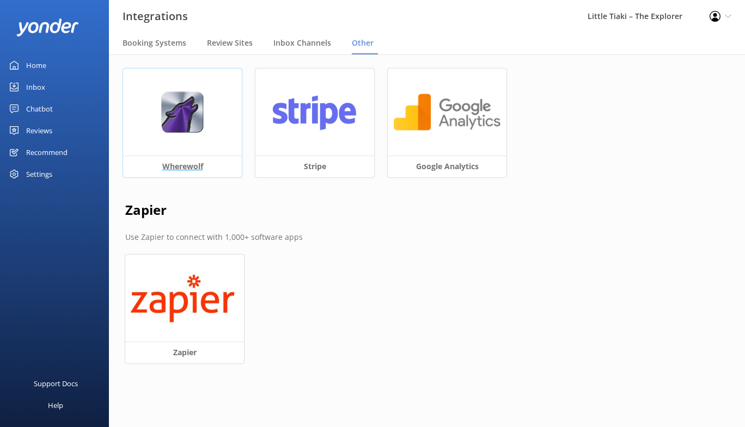
click at [201, 115] on img at bounding box center [182, 112] width 43 height 42
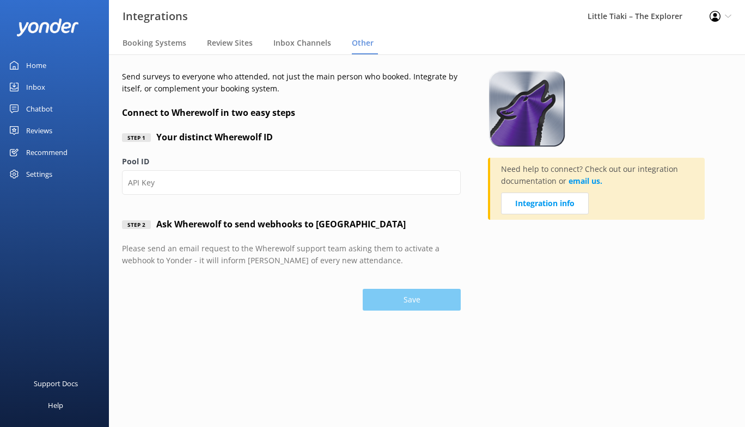
click at [371, 42] on div "Other" at bounding box center [365, 44] width 26 height 22
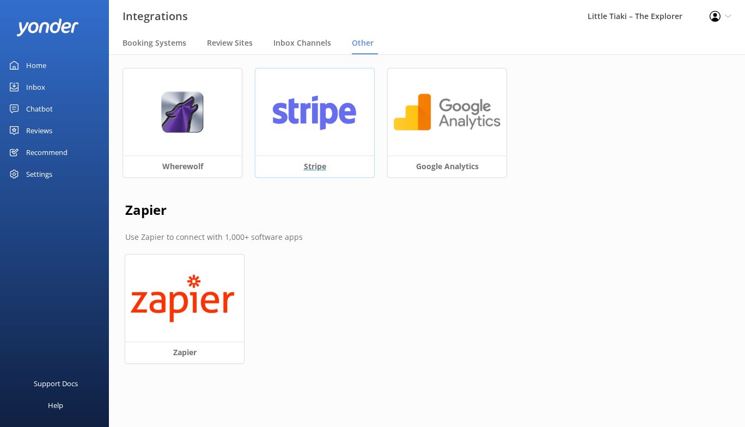
click at [308, 128] on img at bounding box center [315, 112] width 108 height 42
click at [31, 173] on div "Settings" at bounding box center [39, 174] width 26 height 22
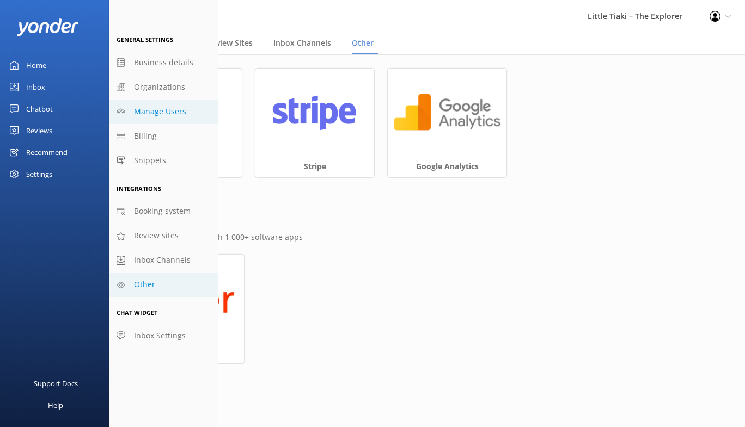
click at [162, 112] on span "Manage Users" at bounding box center [160, 112] width 52 height 12
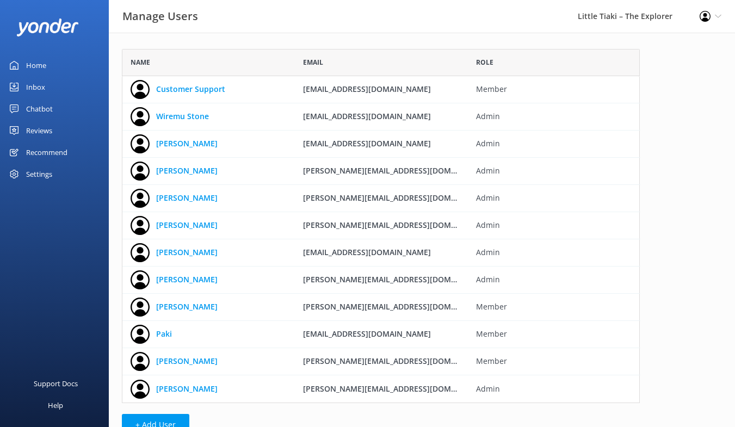
click at [44, 173] on div "Settings" at bounding box center [39, 174] width 26 height 22
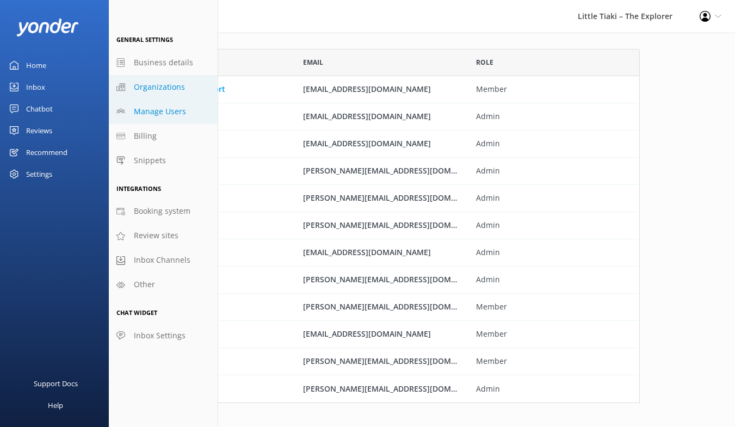
click at [163, 93] on span "Organizations" at bounding box center [159, 87] width 51 height 12
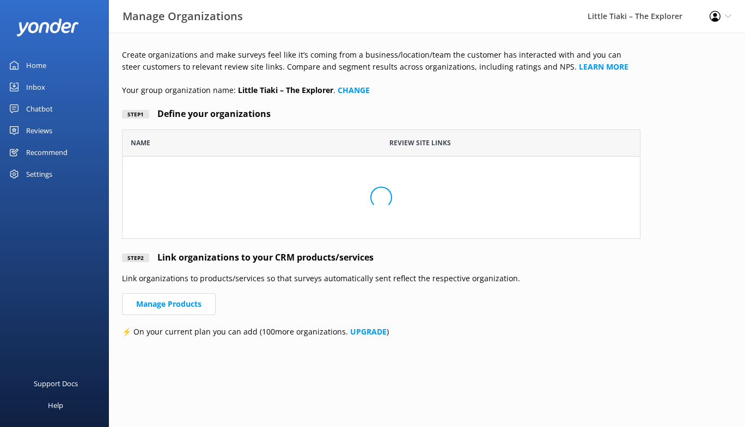
scroll to position [100, 509]
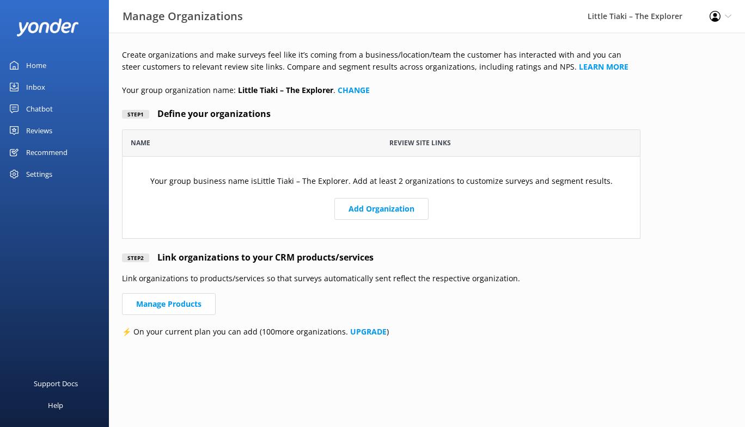
click at [40, 180] on div "Settings" at bounding box center [39, 174] width 26 height 22
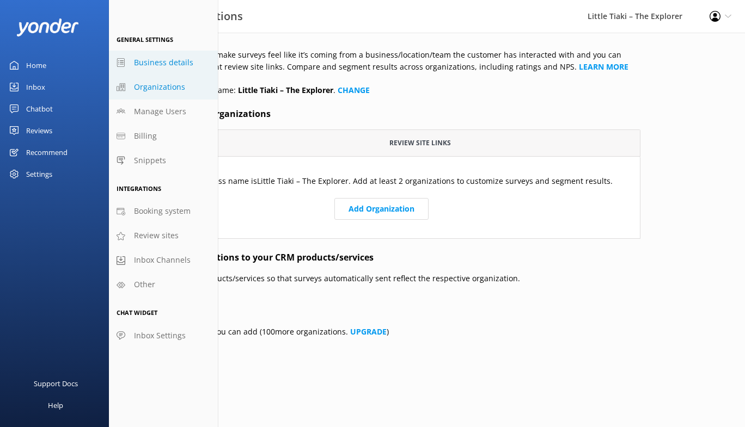
click at [183, 69] on link "Business details" at bounding box center [163, 63] width 109 height 24
select select "Pacific/[GEOGRAPHIC_DATA]"
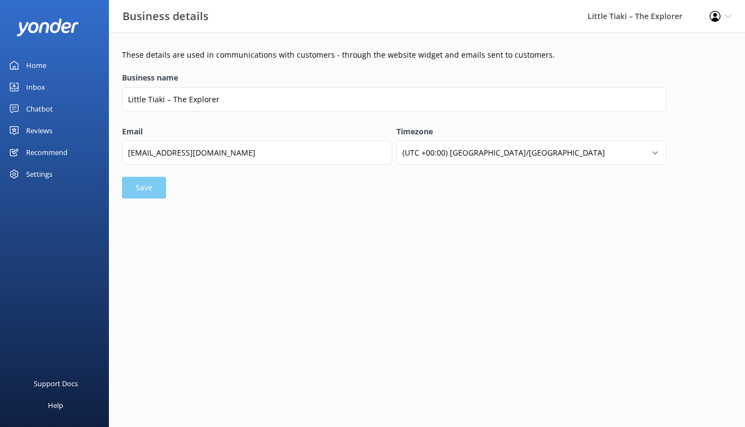
click at [44, 169] on div "Settings" at bounding box center [39, 174] width 26 height 22
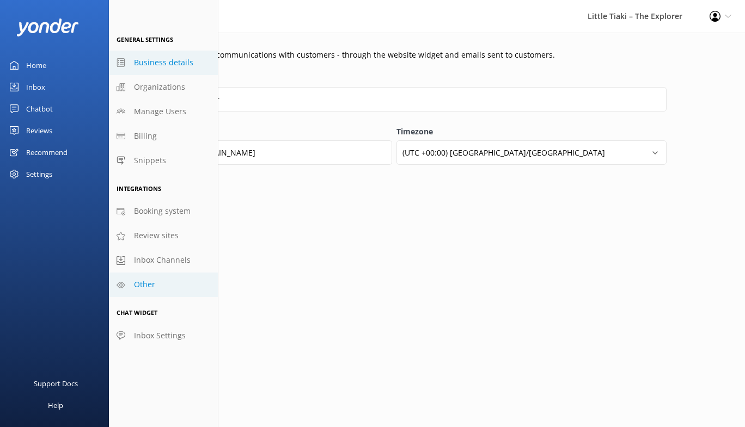
click at [164, 286] on link "Other" at bounding box center [163, 285] width 109 height 24
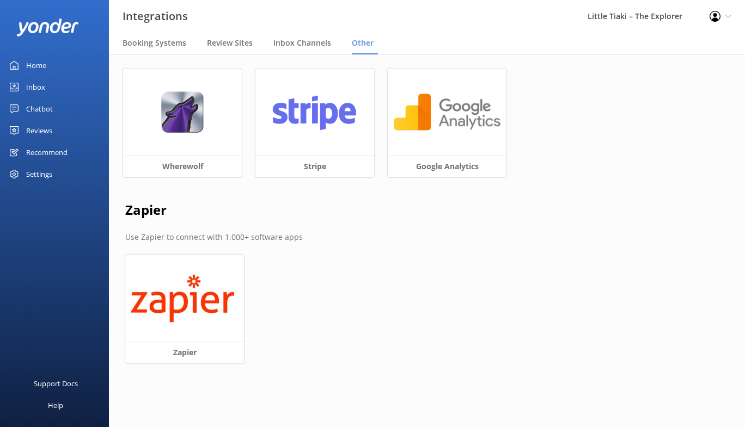
click at [40, 177] on div "Settings" at bounding box center [39, 174] width 26 height 22
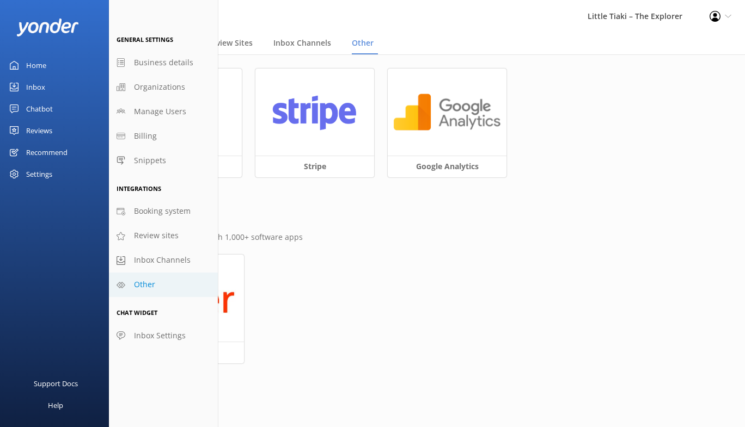
click at [165, 284] on link "Other" at bounding box center [163, 285] width 109 height 24
